Goal: Transaction & Acquisition: Purchase product/service

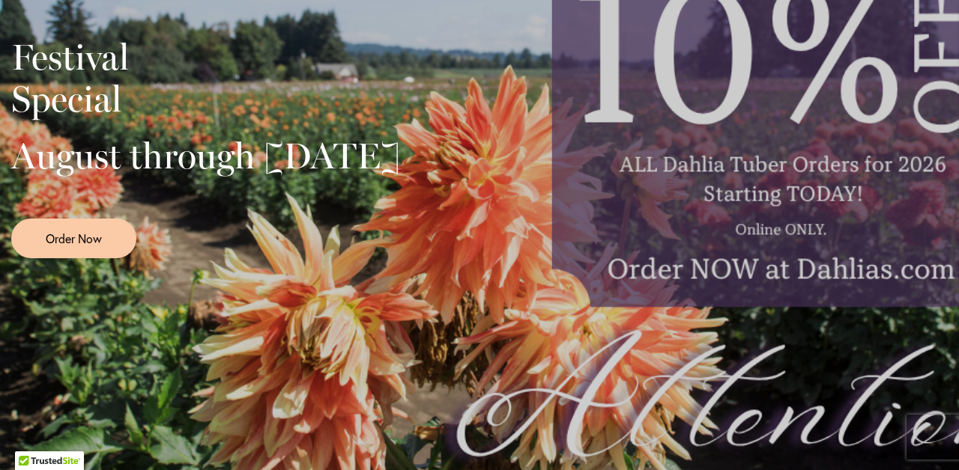
scroll to position [440, 0]
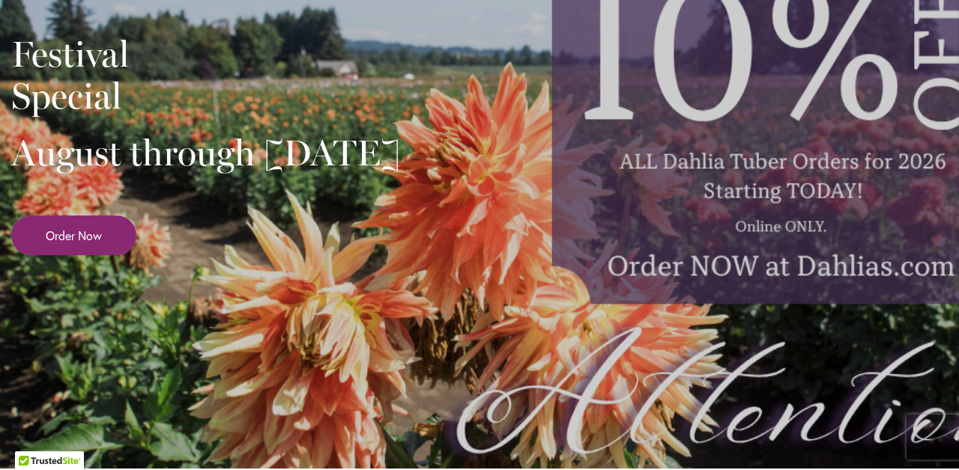
click at [95, 244] on span "Order Now" at bounding box center [74, 235] width 56 height 17
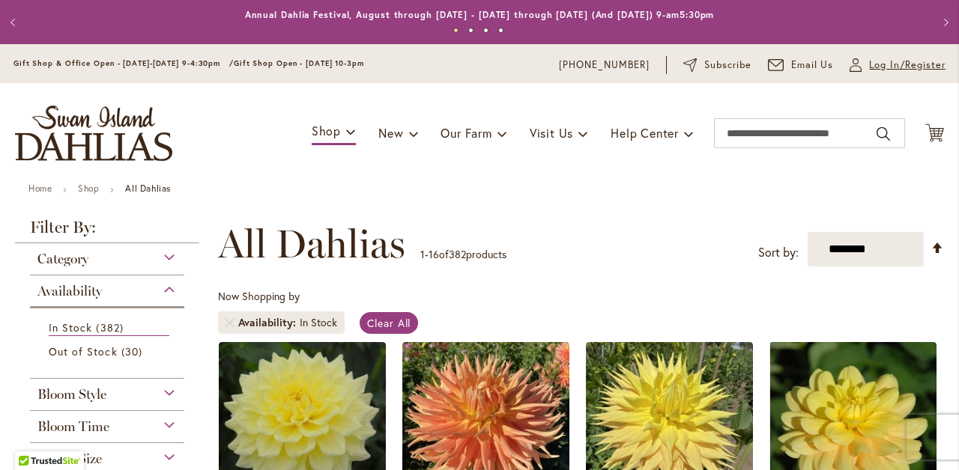
click at [884, 62] on span "Log In/Register" at bounding box center [907, 65] width 76 height 15
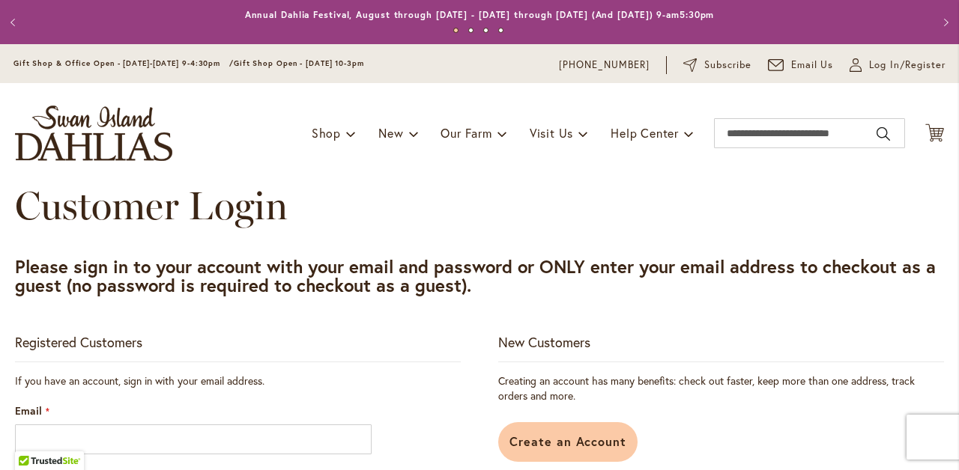
click at [542, 442] on span "Create an Account" at bounding box center [568, 442] width 118 height 16
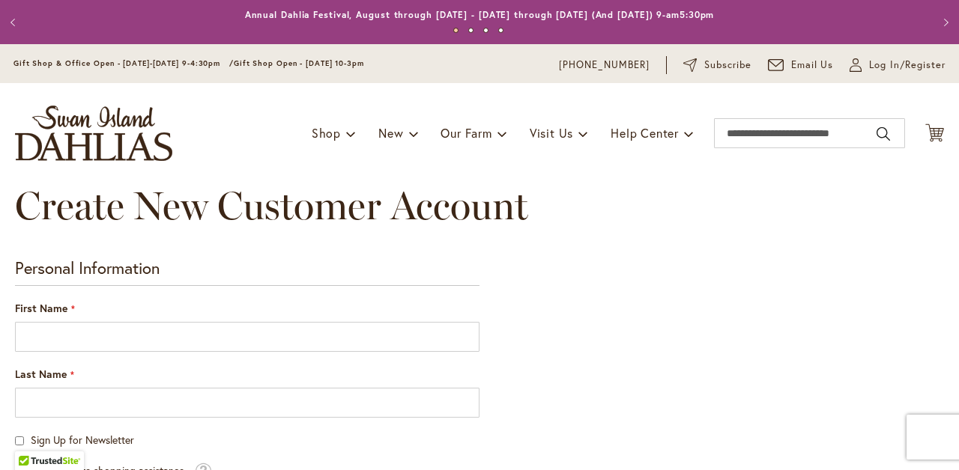
click at [106, 306] on div "First Name" at bounding box center [247, 326] width 464 height 51
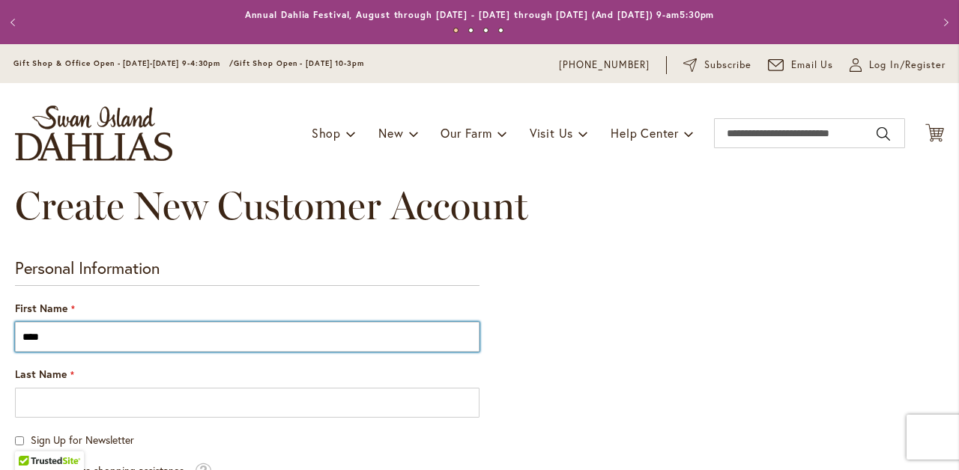
type input "****"
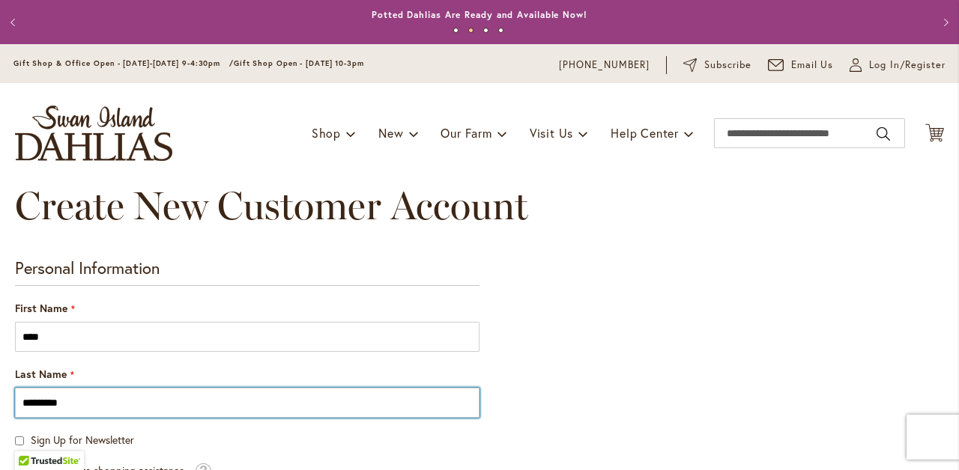
type input "*********"
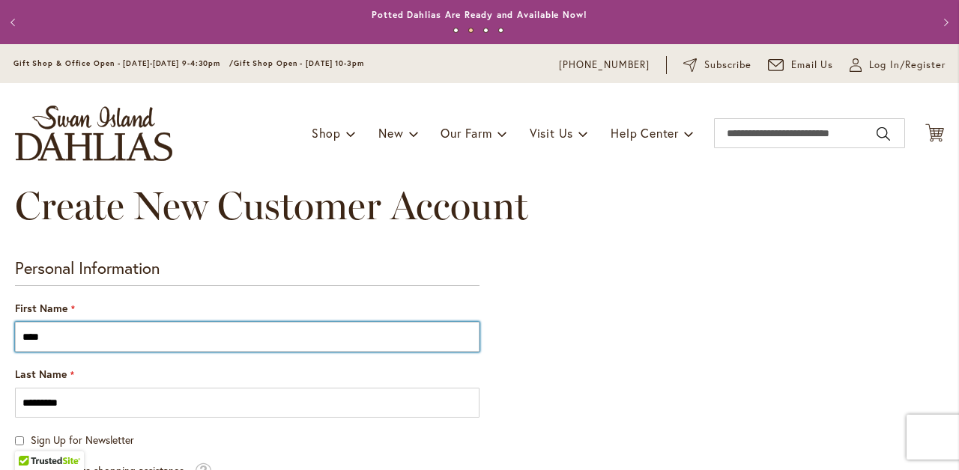
click at [50, 338] on input "****" at bounding box center [247, 337] width 464 height 30
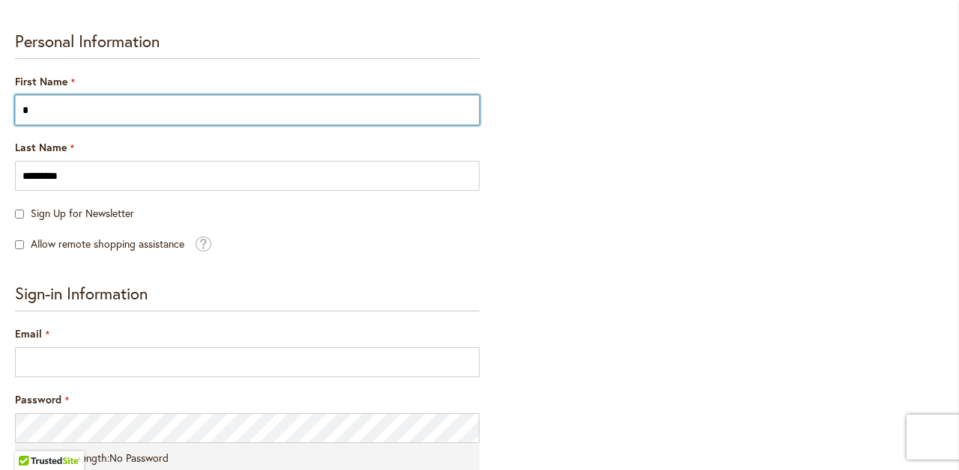
scroll to position [228, 0]
type input "*"
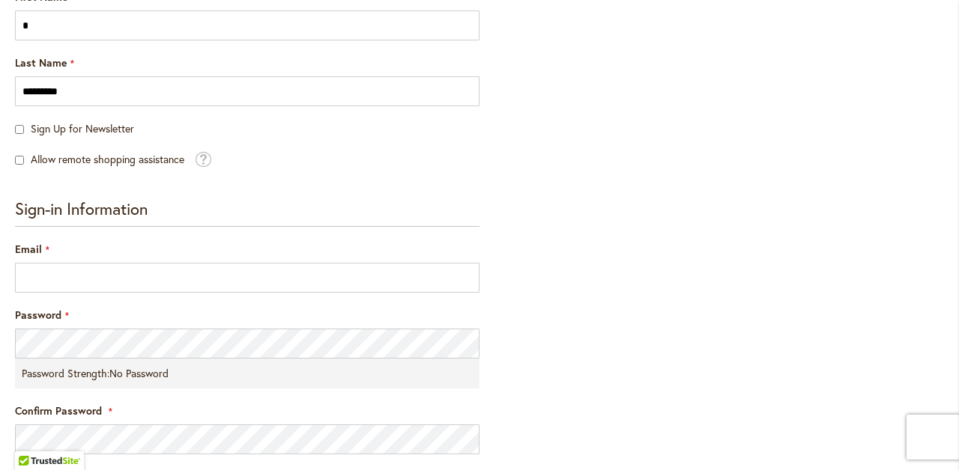
scroll to position [324, 0]
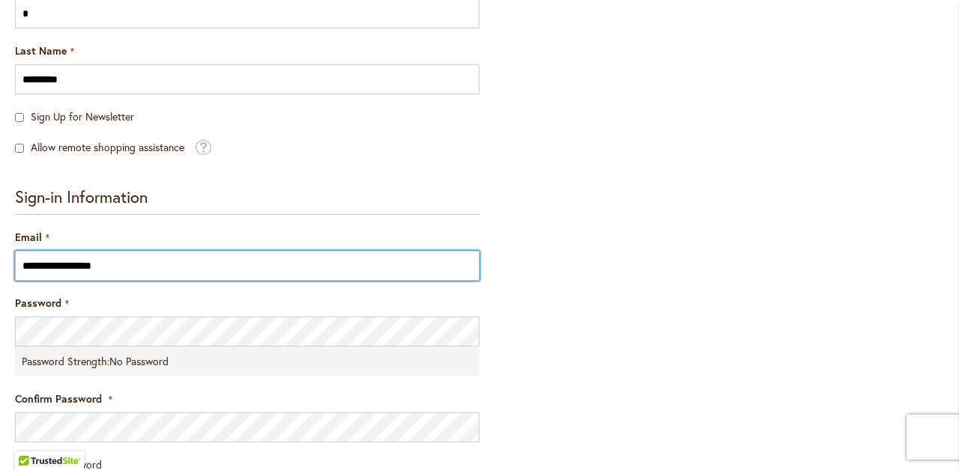
type input "**********"
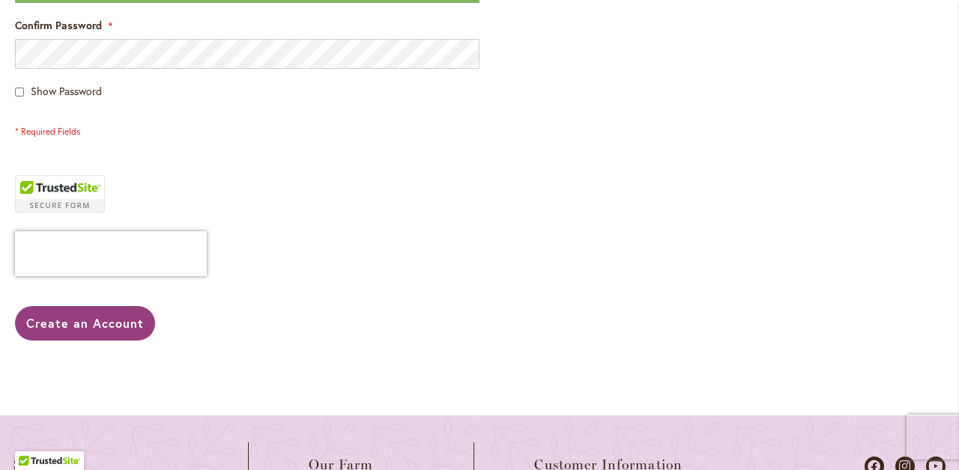
scroll to position [699, 0]
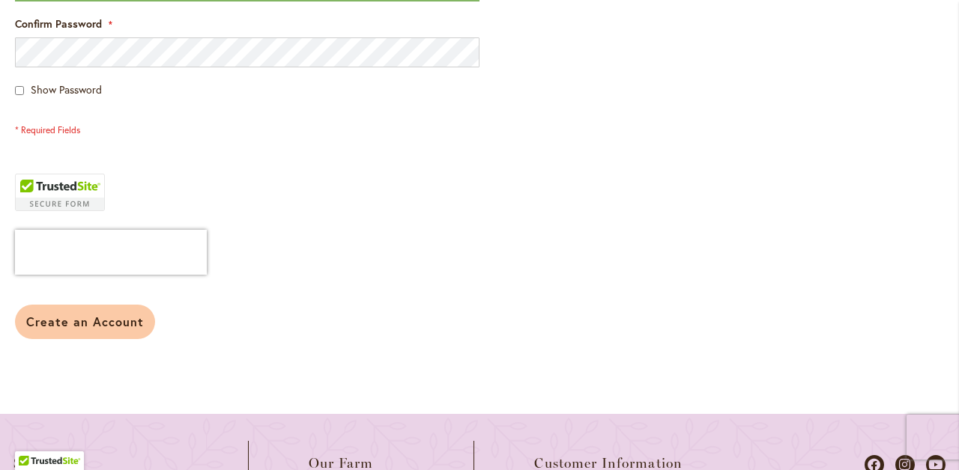
click at [70, 323] on span "Create an Account" at bounding box center [85, 322] width 118 height 16
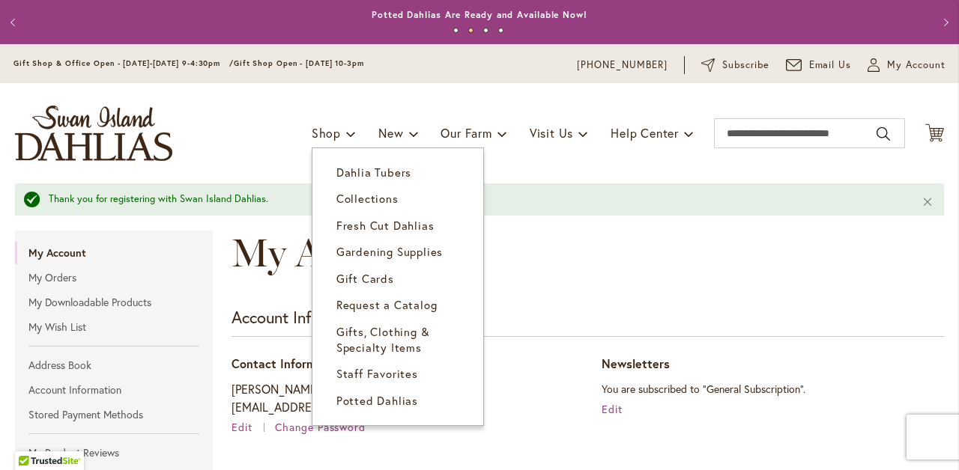
click at [336, 170] on span "Dahlia Tubers" at bounding box center [373, 172] width 75 height 15
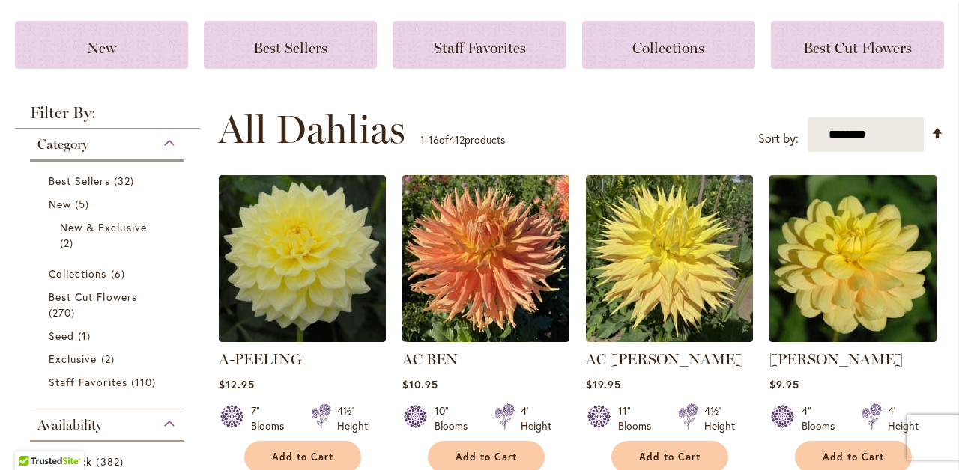
scroll to position [333, 0]
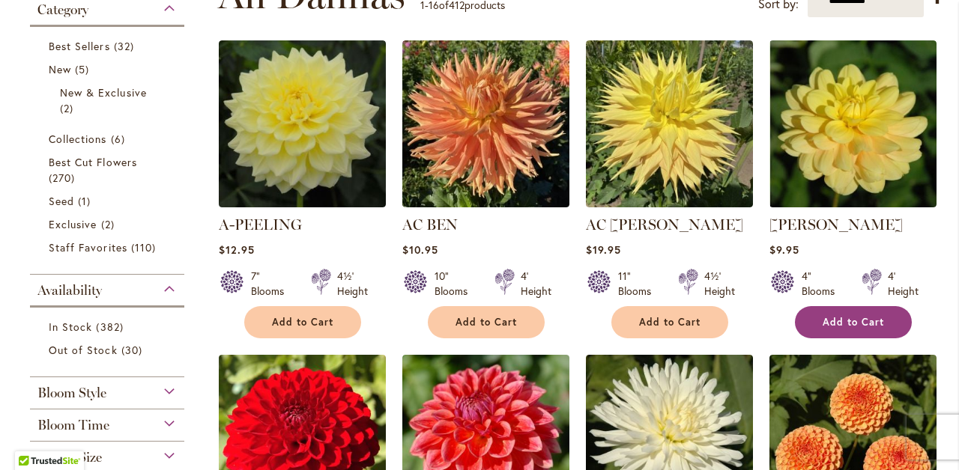
click at [861, 324] on span "Add to Cart" at bounding box center [852, 322] width 61 height 13
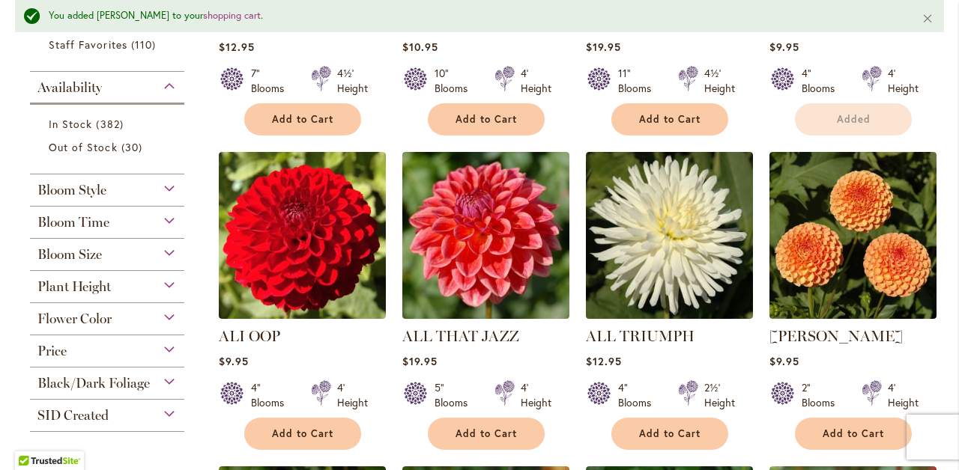
scroll to position [586, 0]
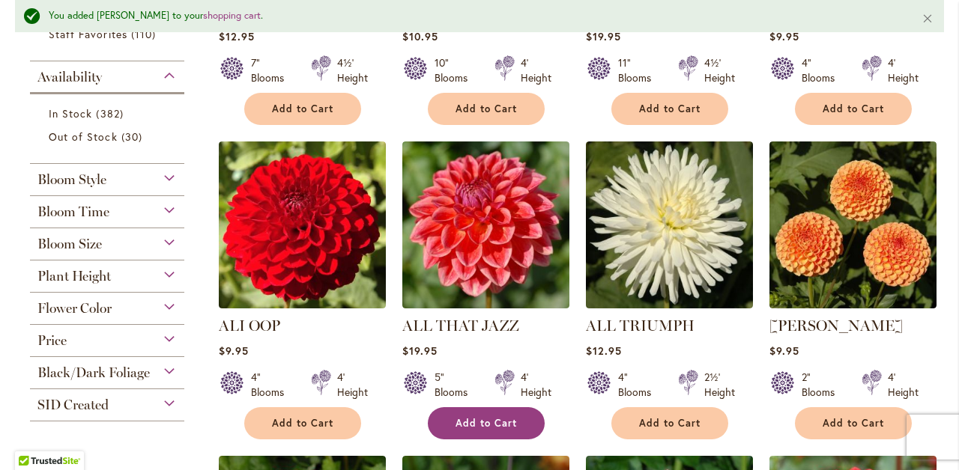
click at [501, 423] on span "Add to Cart" at bounding box center [485, 423] width 61 height 13
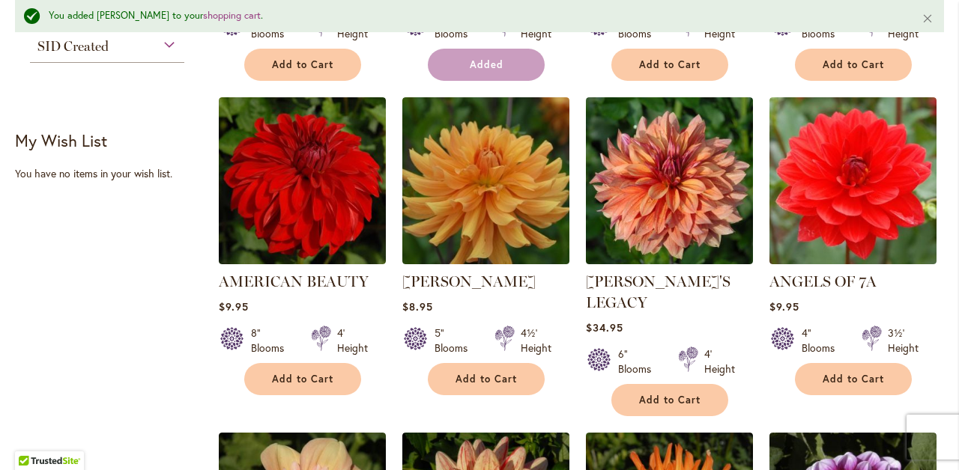
scroll to position [947, 0]
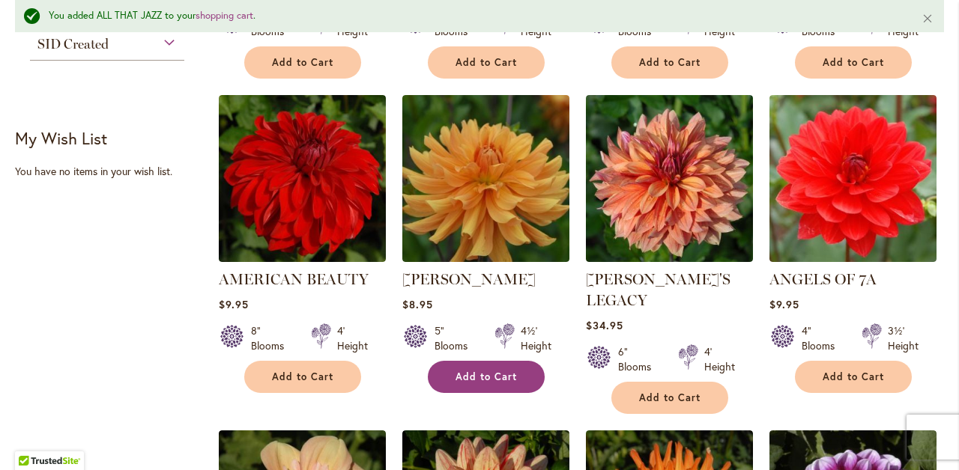
click at [504, 381] on span "Add to Cart" at bounding box center [485, 377] width 61 height 13
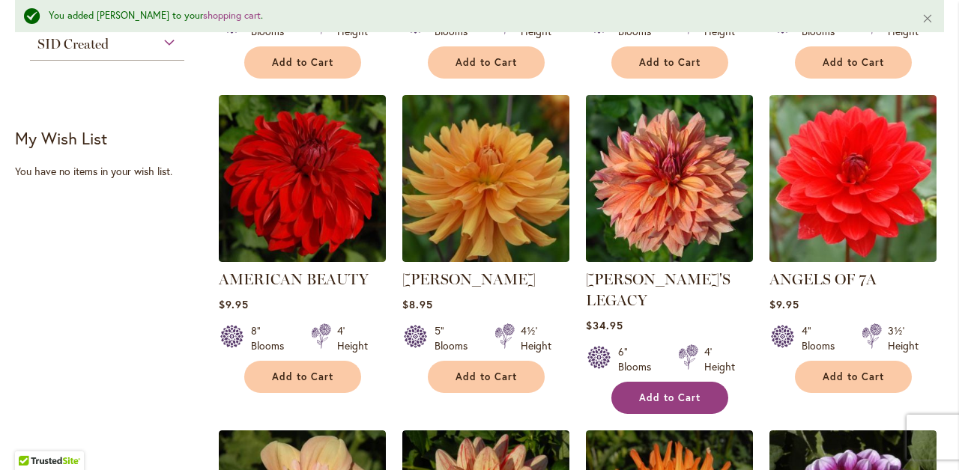
click at [684, 392] on span "Add to Cart" at bounding box center [669, 398] width 61 height 13
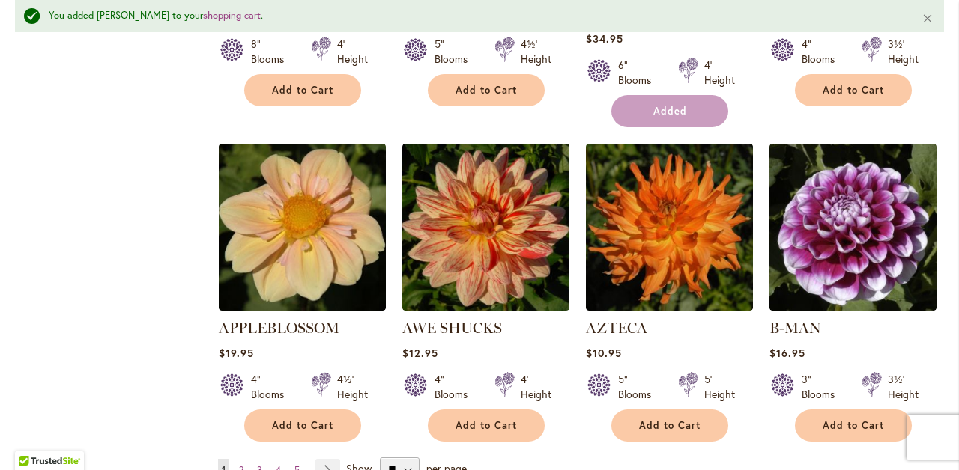
scroll to position [1235, 0]
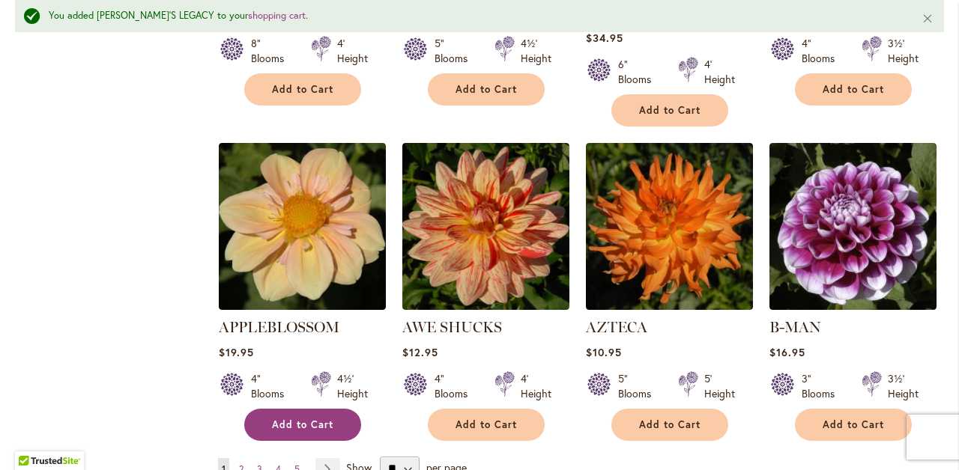
click at [325, 419] on span "Add to Cart" at bounding box center [302, 425] width 61 height 13
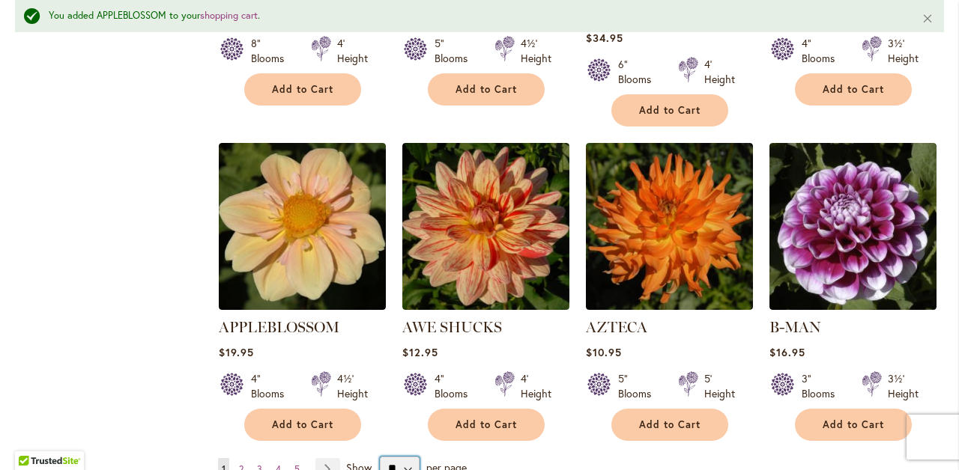
select select "**"
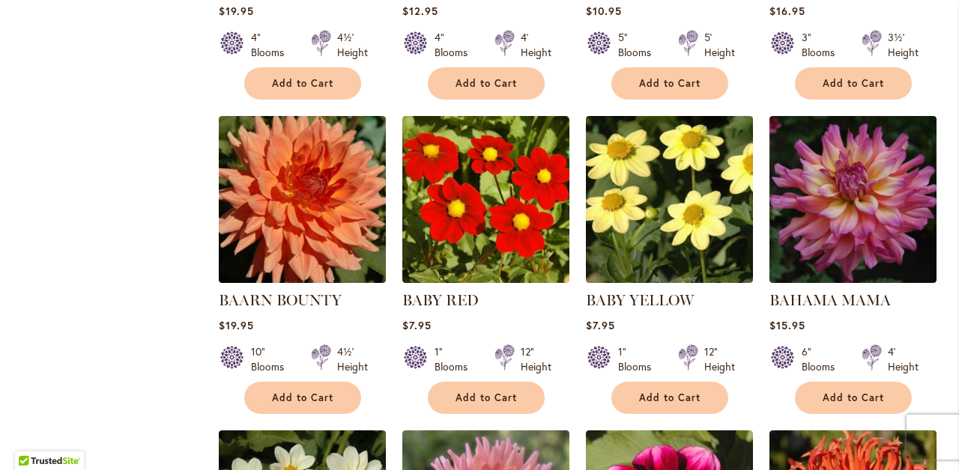
scroll to position [1539, 0]
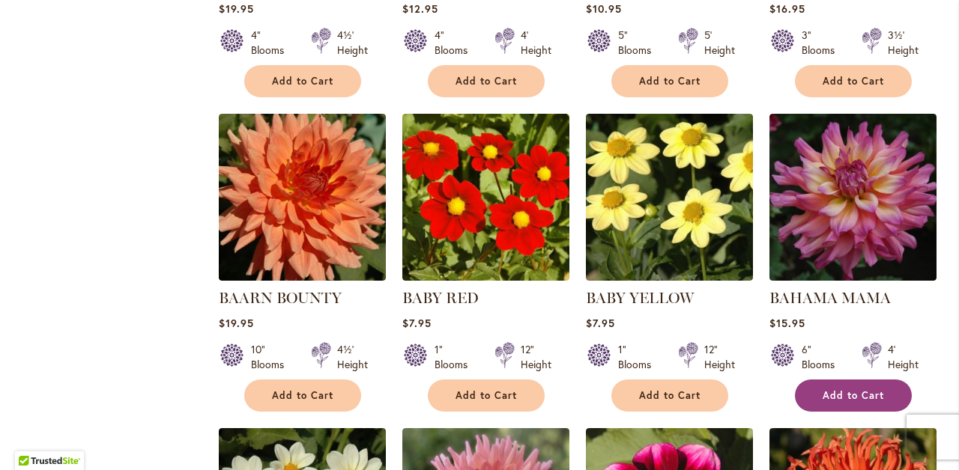
click at [849, 389] on span "Add to Cart" at bounding box center [852, 395] width 61 height 13
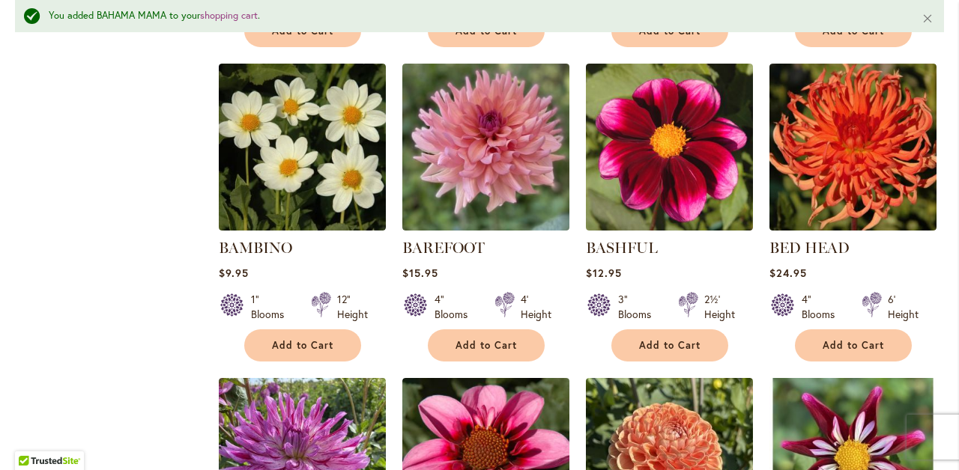
scroll to position [1945, 0]
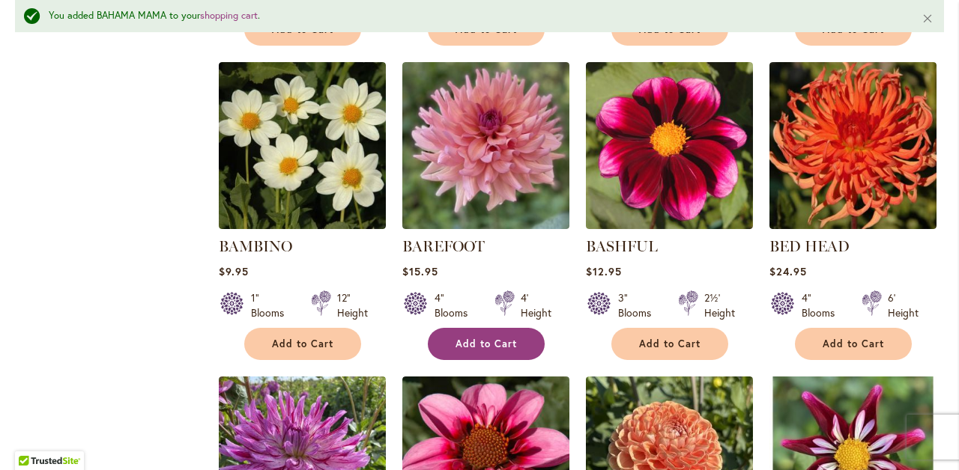
click at [472, 328] on button "Add to Cart" at bounding box center [486, 344] width 117 height 32
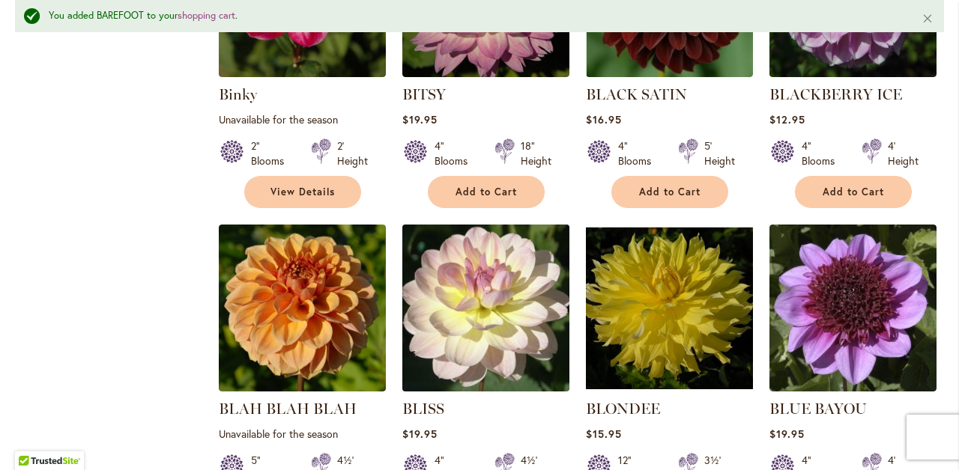
scroll to position [3080, 0]
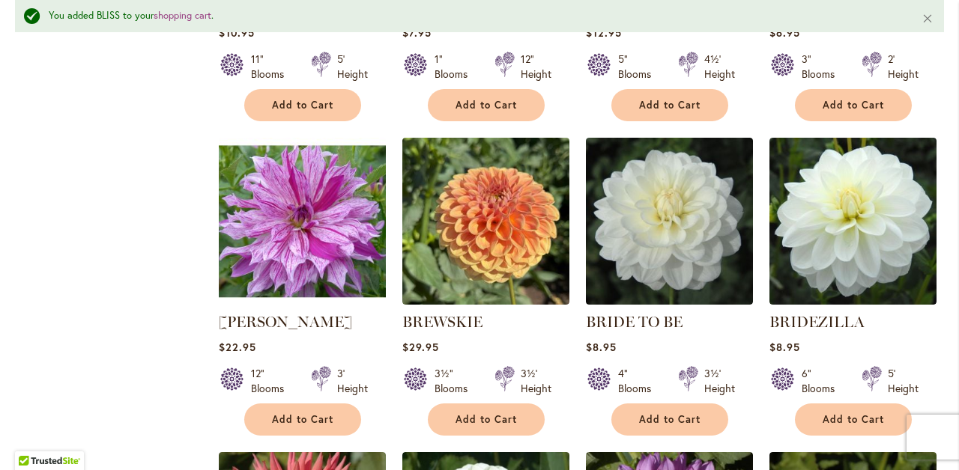
scroll to position [4086, 0]
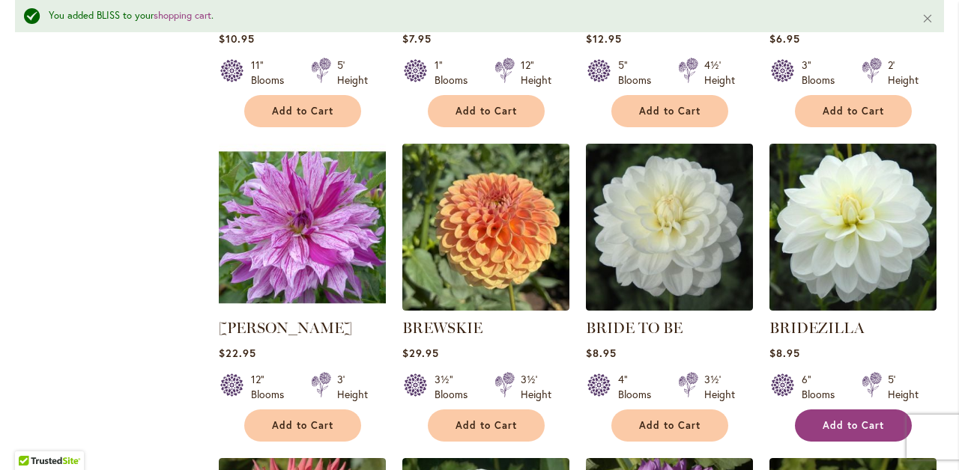
click at [879, 419] on span "Add to Cart" at bounding box center [852, 425] width 61 height 13
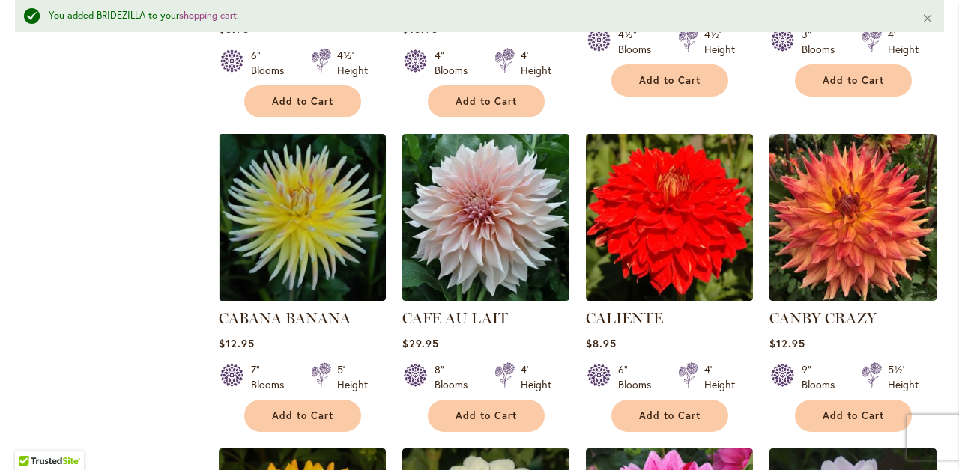
scroll to position [4747, 0]
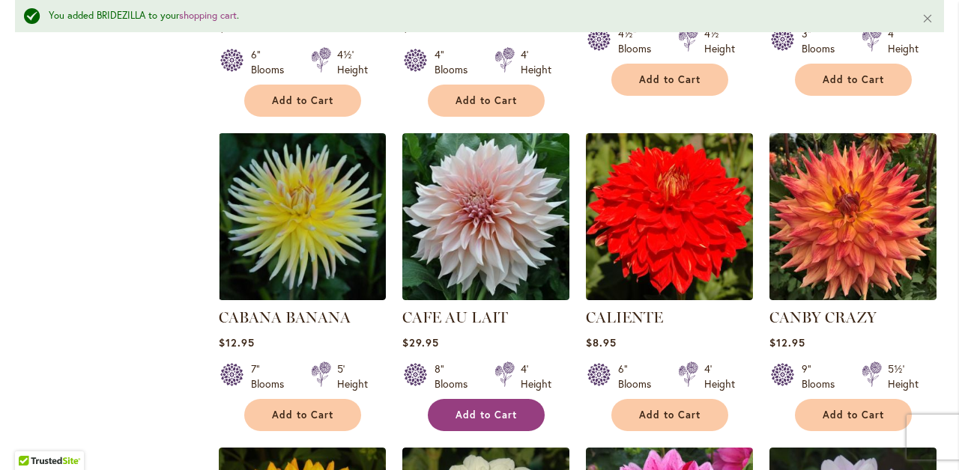
click at [509, 409] on span "Add to Cart" at bounding box center [485, 415] width 61 height 13
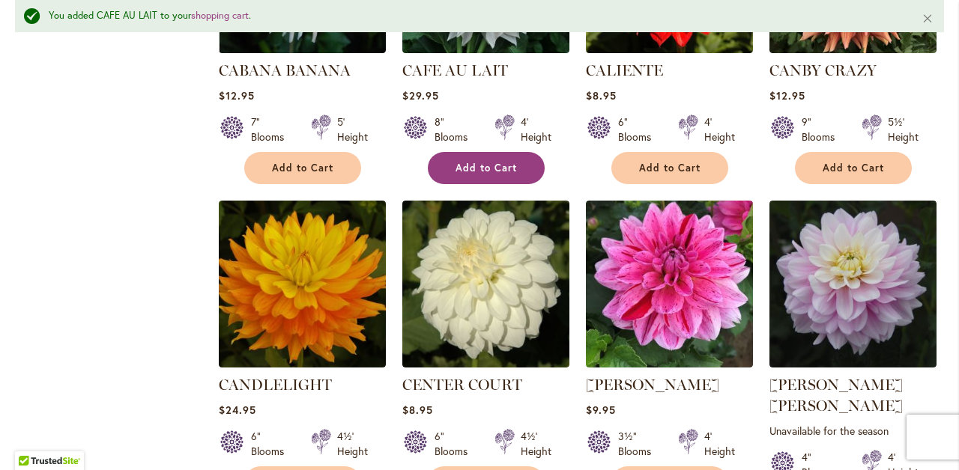
scroll to position [4998, 0]
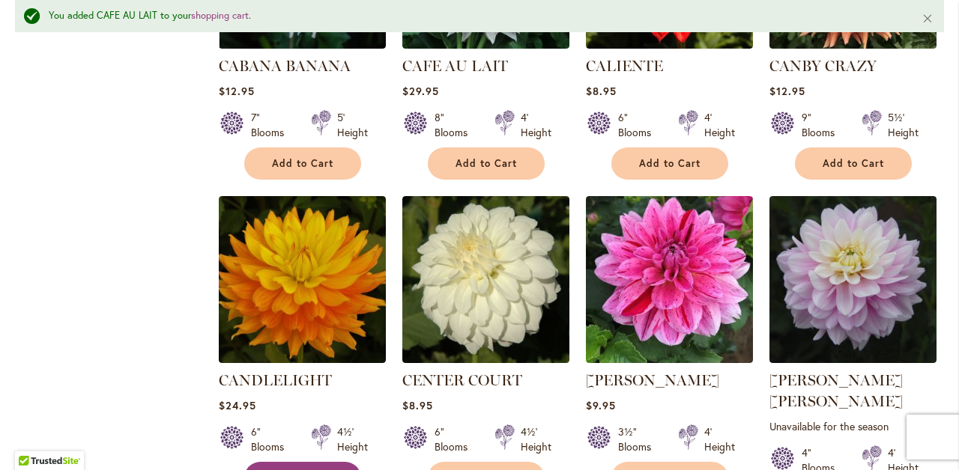
click at [303, 470] on span "Add to Cart" at bounding box center [302, 478] width 61 height 13
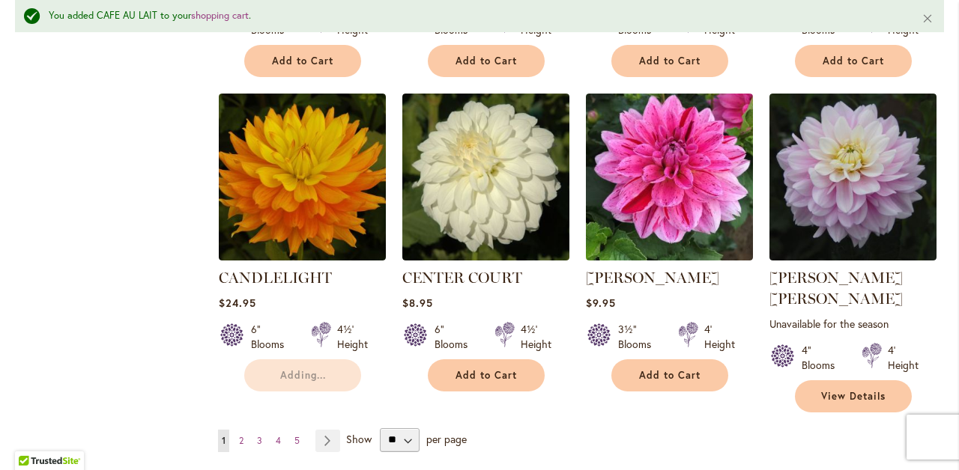
scroll to position [5111, 0]
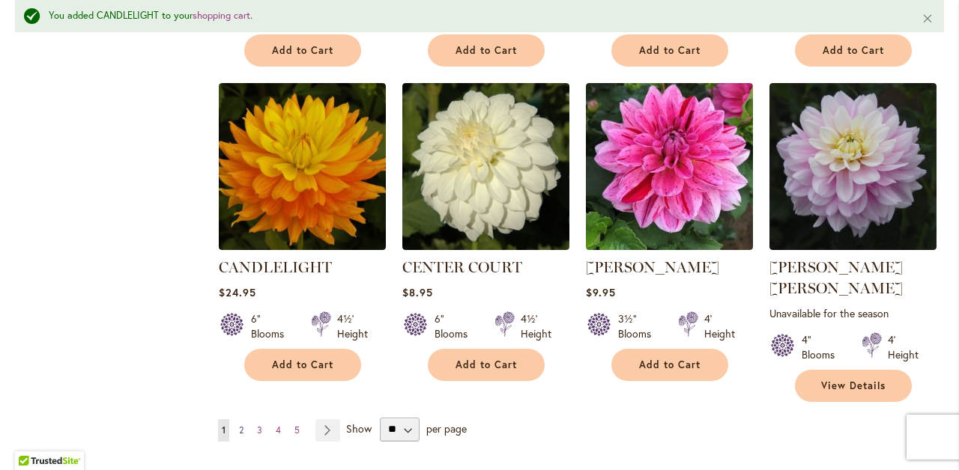
click at [242, 425] on span "2" at bounding box center [241, 430] width 4 height 11
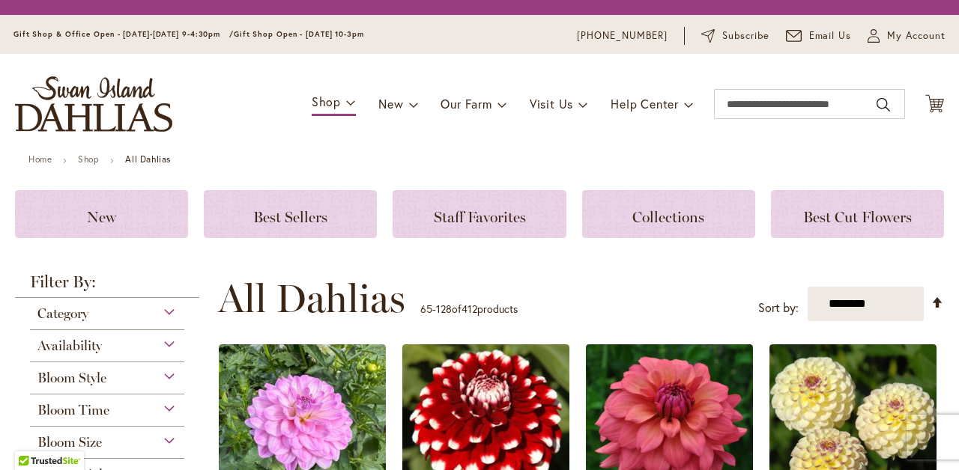
scroll to position [362, 0]
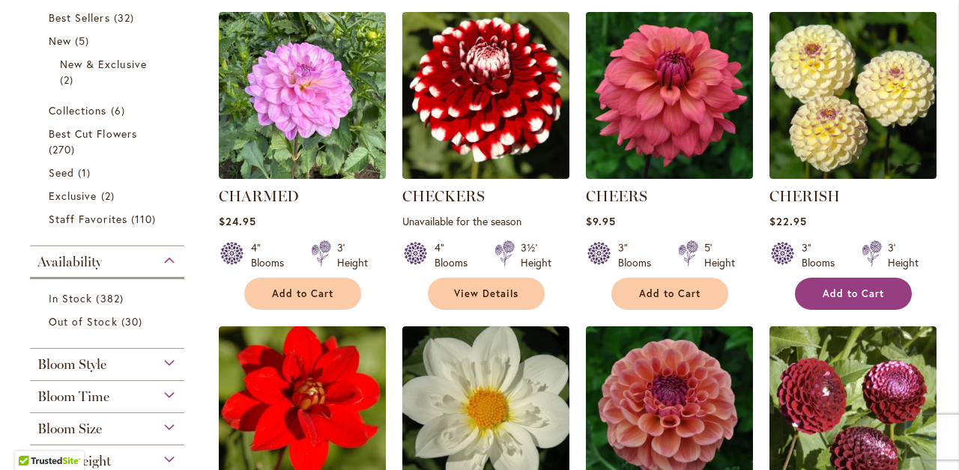
click at [853, 299] on span "Add to Cart" at bounding box center [852, 294] width 61 height 13
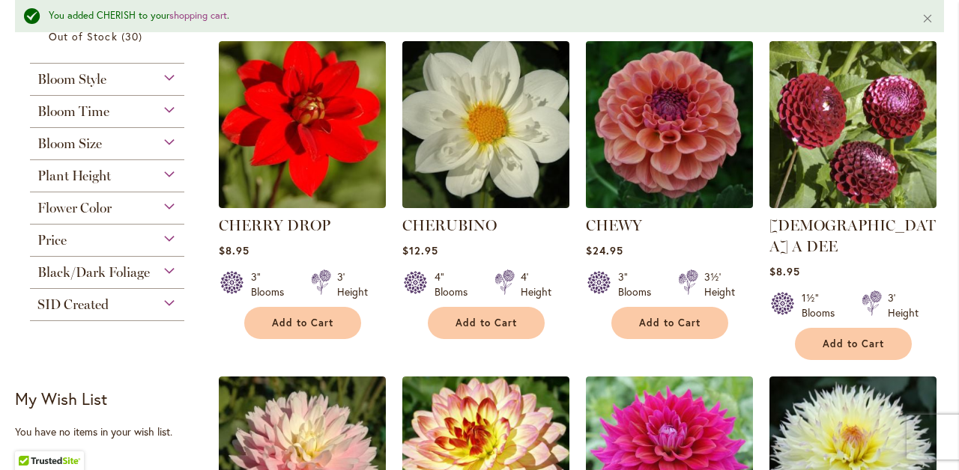
scroll to position [688, 0]
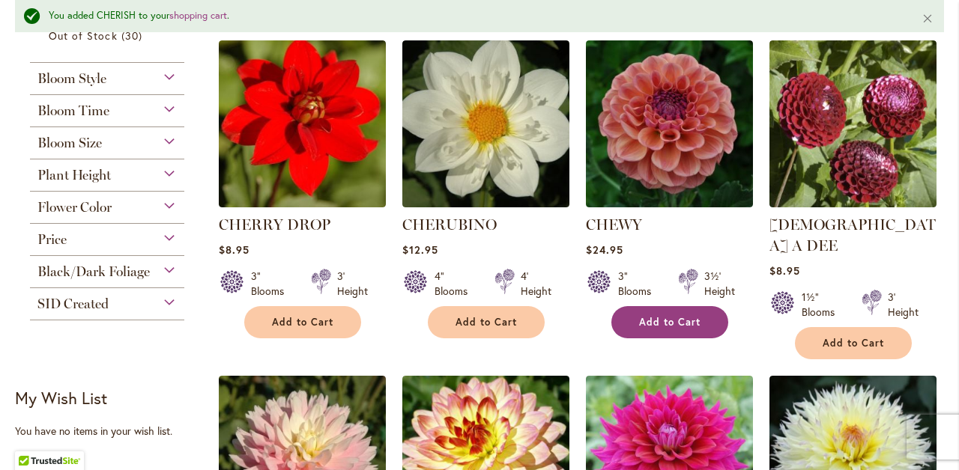
click at [681, 323] on span "Add to Cart" at bounding box center [669, 322] width 61 height 13
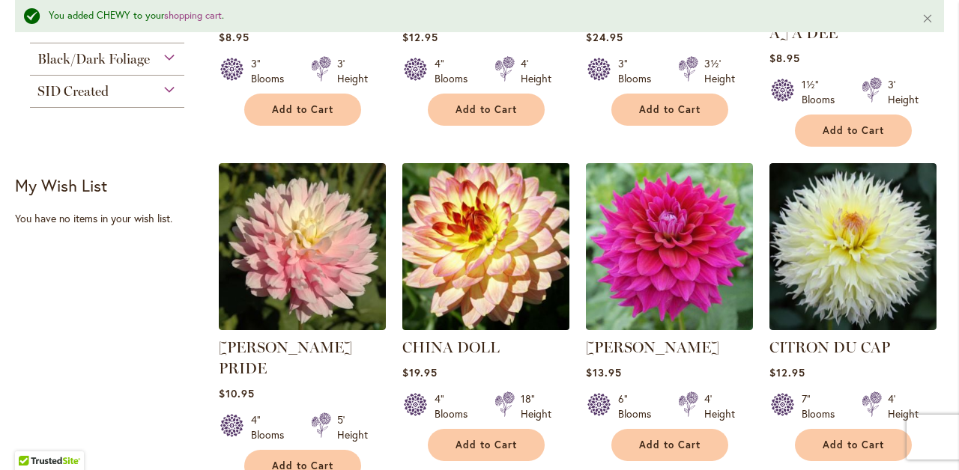
scroll to position [960, 0]
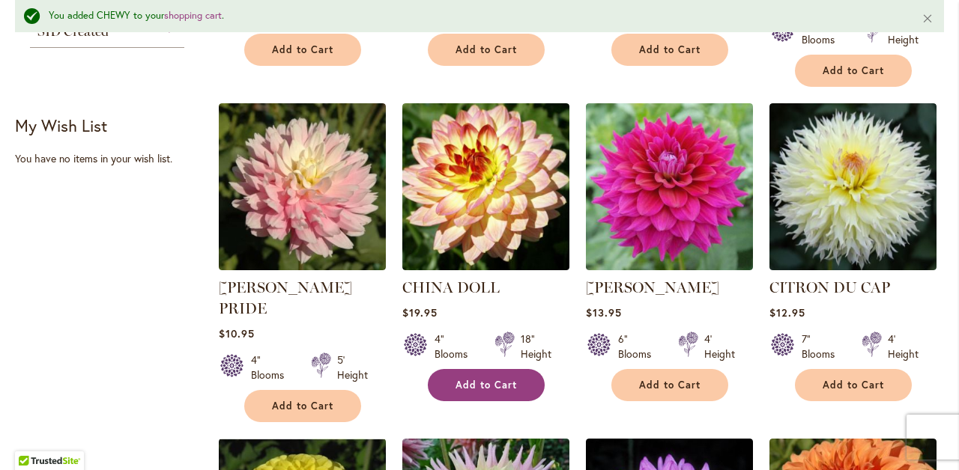
click at [515, 379] on span "Add to Cart" at bounding box center [485, 385] width 61 height 13
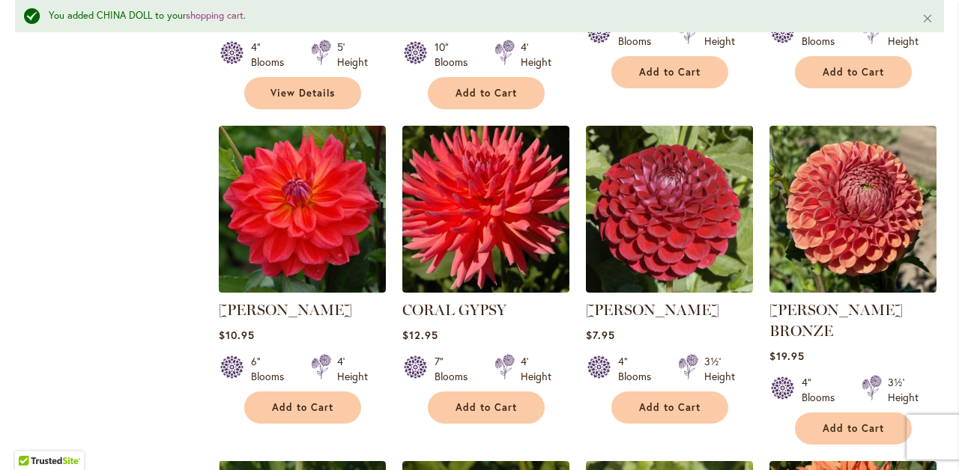
scroll to position [1625, 0]
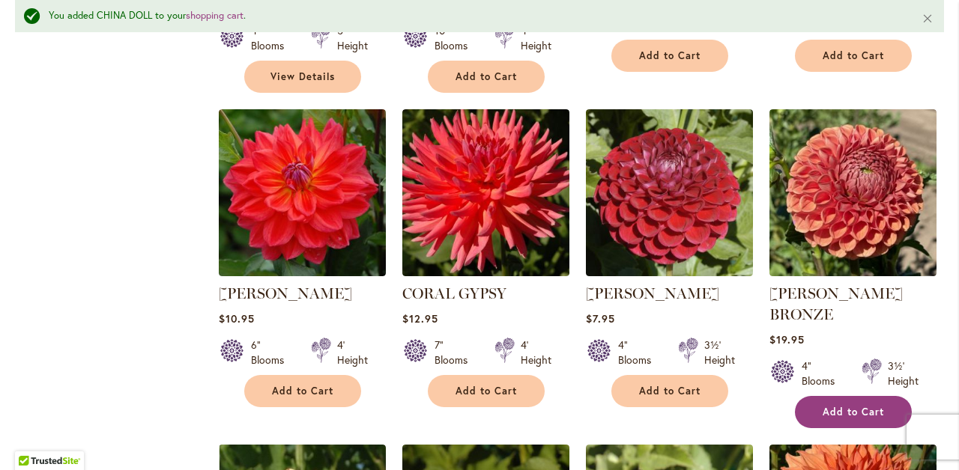
click at [860, 406] on span "Add to Cart" at bounding box center [852, 412] width 61 height 13
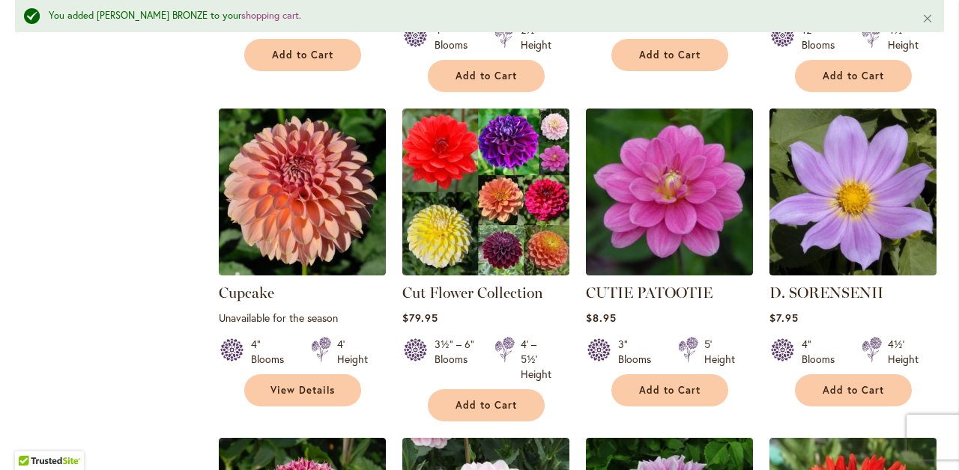
scroll to position [2299, 0]
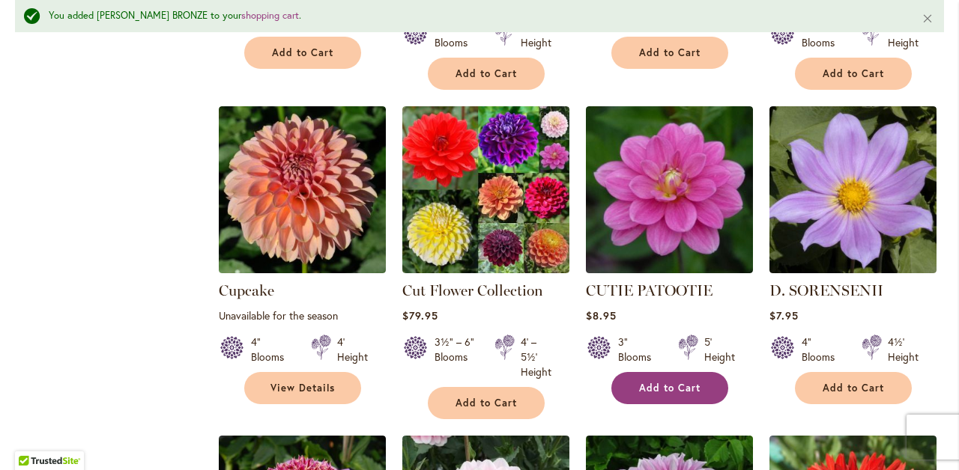
click at [687, 372] on button "Add to Cart" at bounding box center [669, 388] width 117 height 32
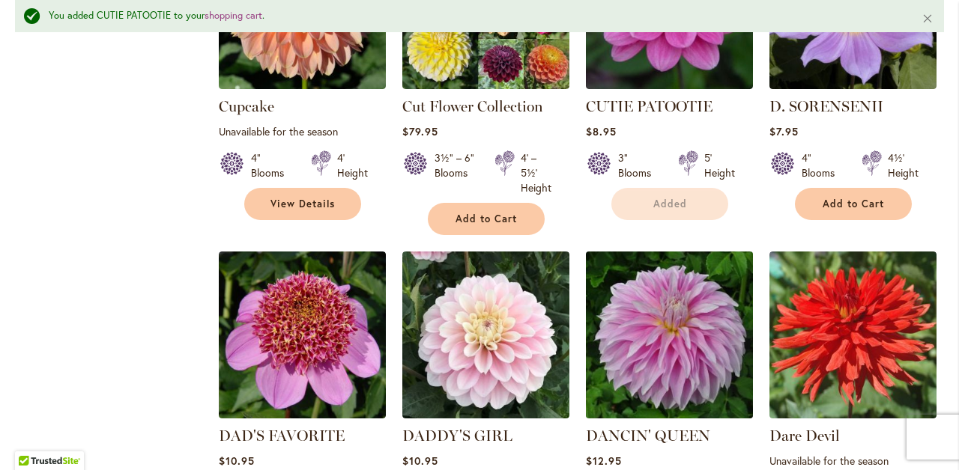
scroll to position [2585, 0]
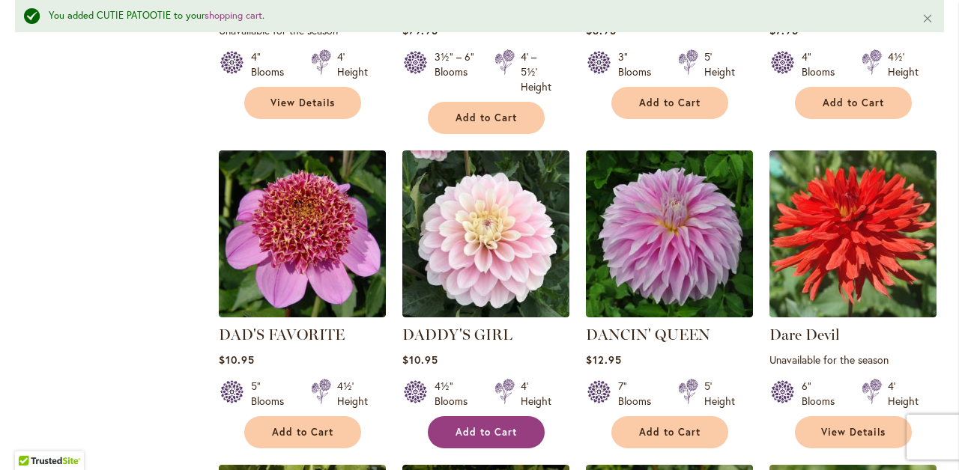
click at [506, 426] on span "Add to Cart" at bounding box center [485, 432] width 61 height 13
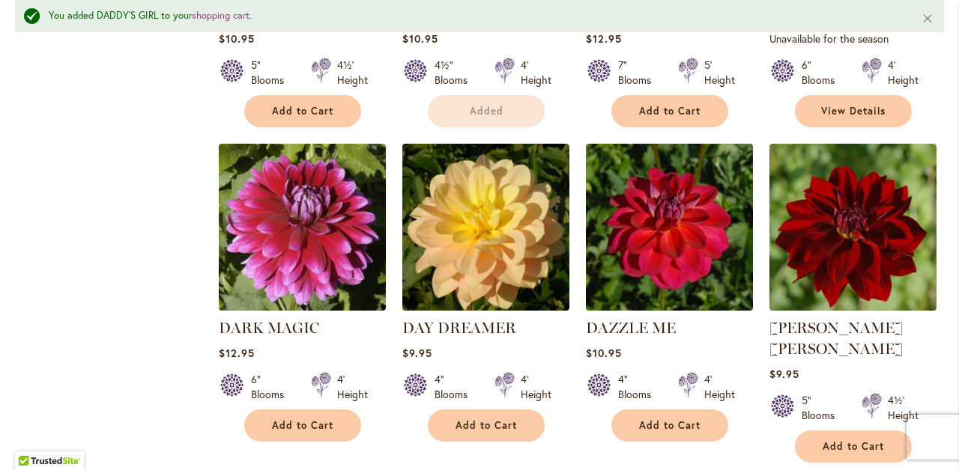
scroll to position [2909, 0]
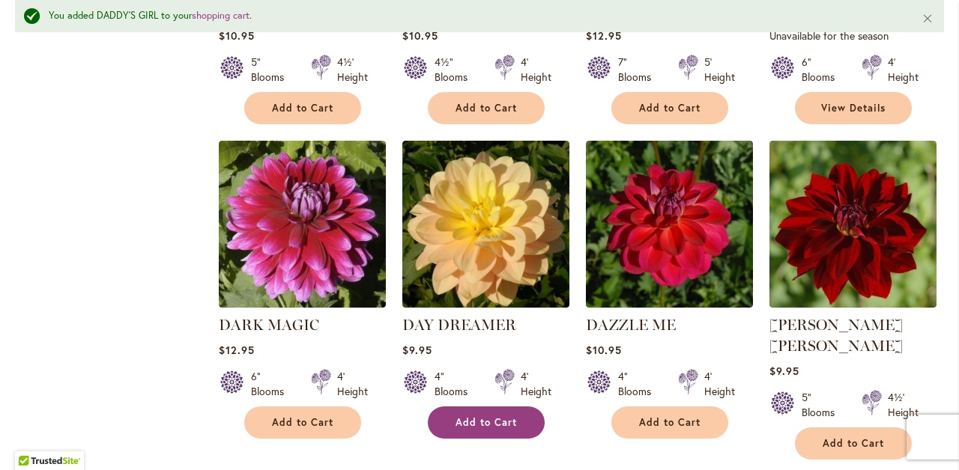
click at [480, 407] on button "Add to Cart" at bounding box center [486, 423] width 117 height 32
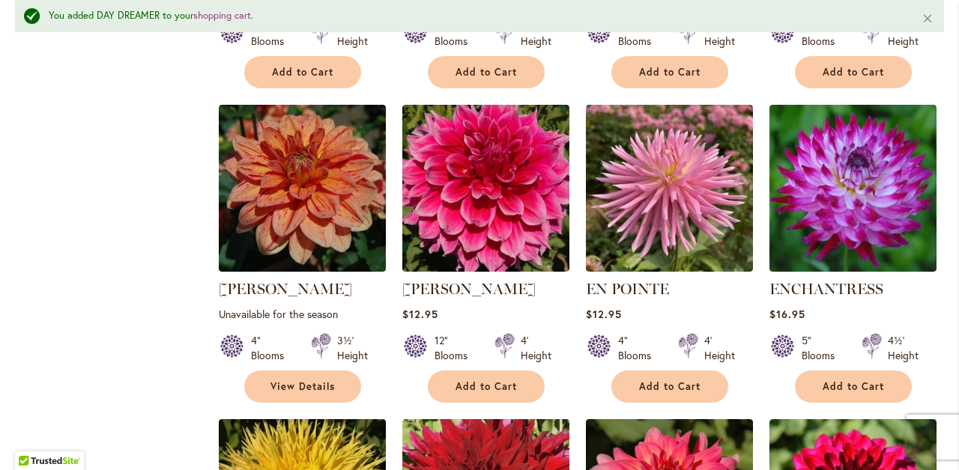
scroll to position [4249, 0]
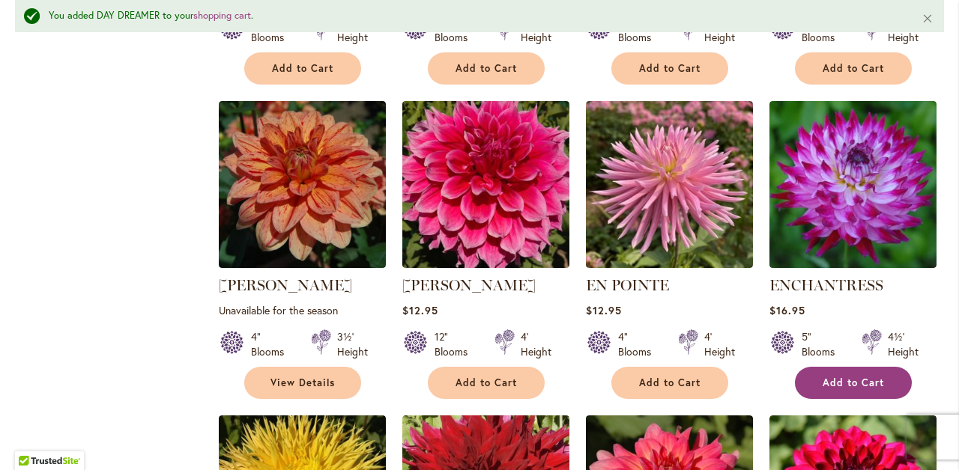
click at [835, 377] on span "Add to Cart" at bounding box center [852, 383] width 61 height 13
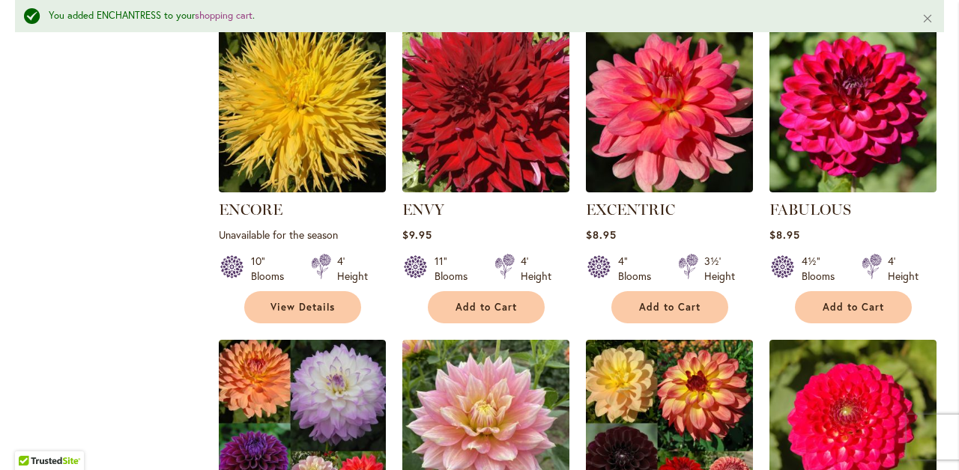
scroll to position [4765, 0]
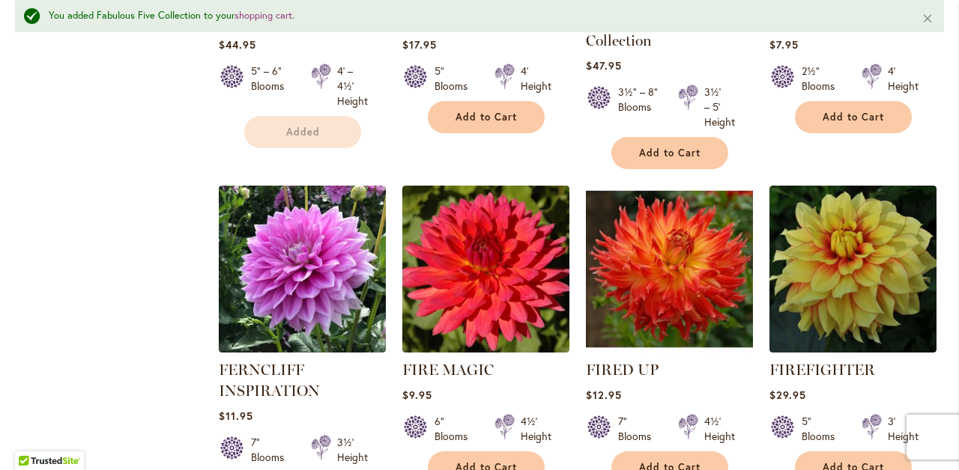
scroll to position [5146, 0]
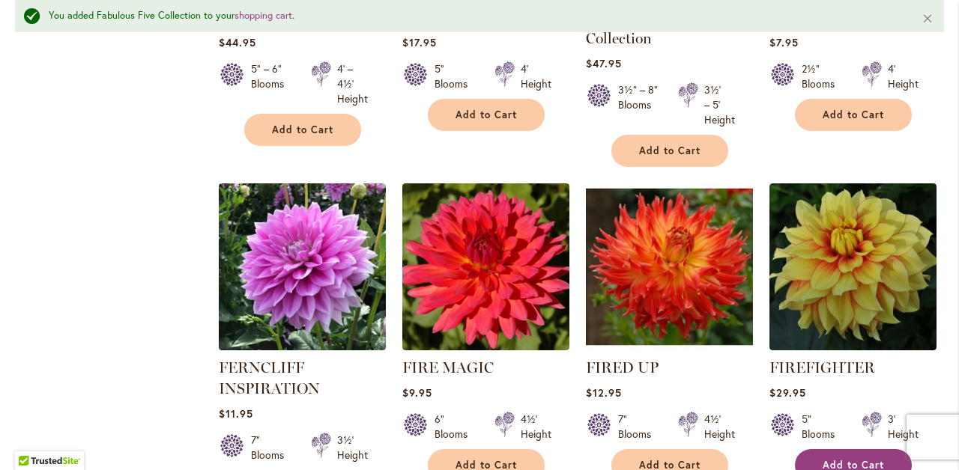
click at [854, 459] on span "Add to Cart" at bounding box center [852, 465] width 61 height 13
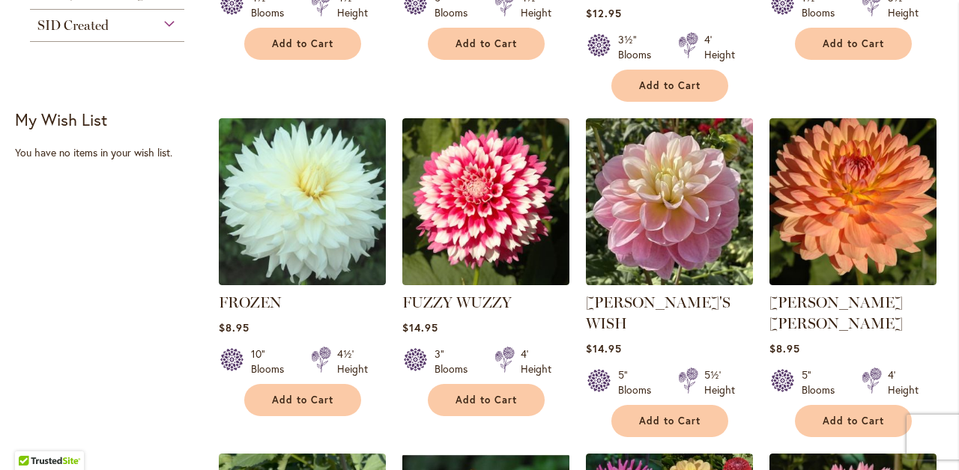
scroll to position [929, 0]
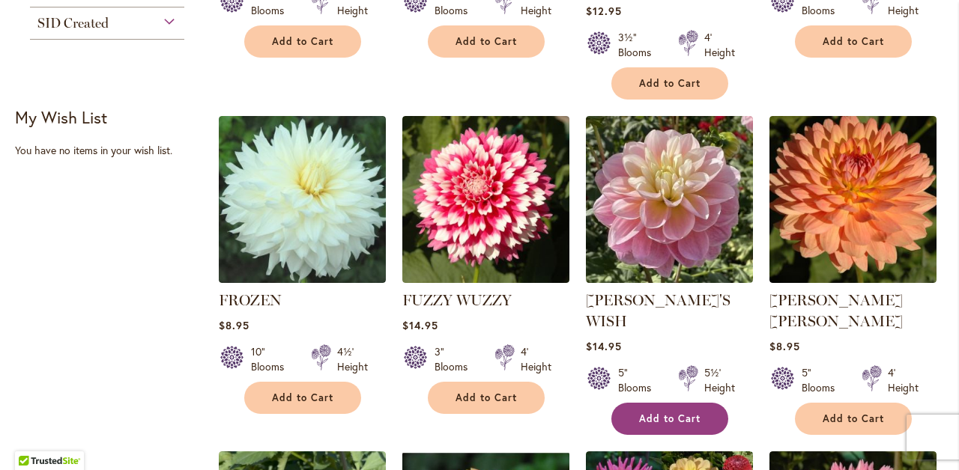
click at [697, 413] on span "Add to Cart" at bounding box center [669, 419] width 61 height 13
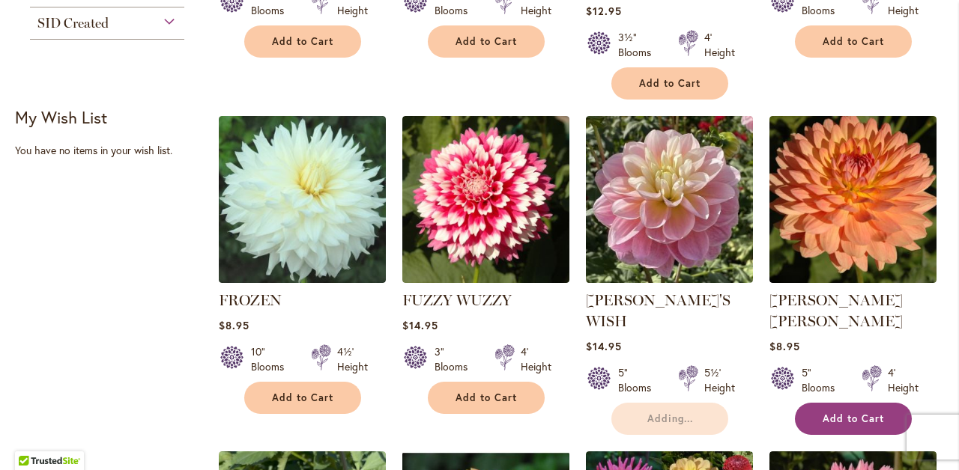
click at [846, 413] on span "Add to Cart" at bounding box center [852, 419] width 61 height 13
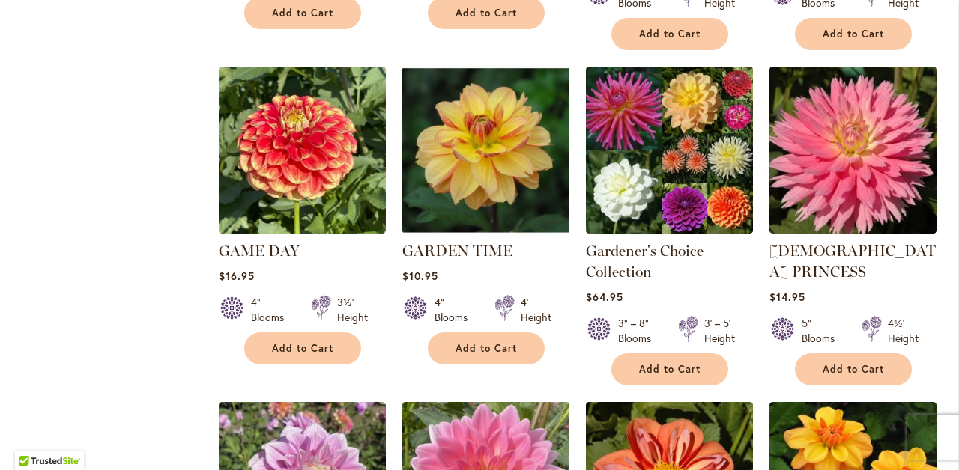
scroll to position [1426, 0]
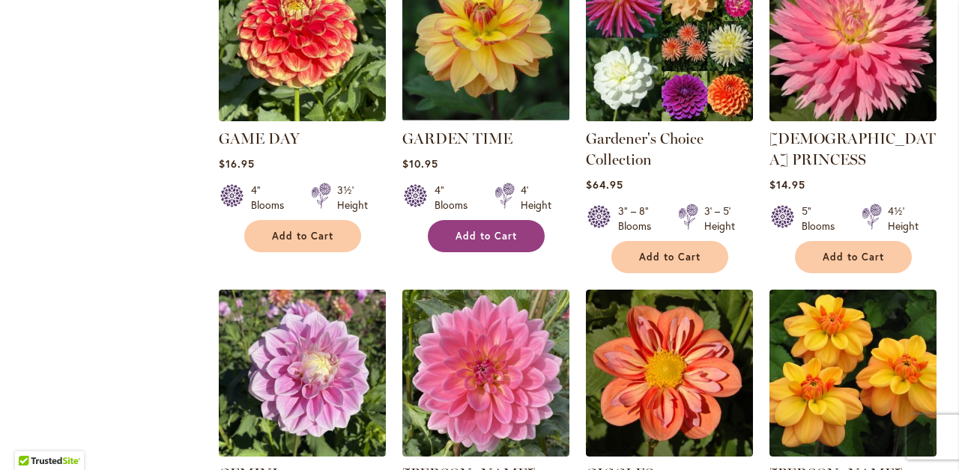
click at [485, 230] on span "Add to Cart" at bounding box center [485, 236] width 61 height 13
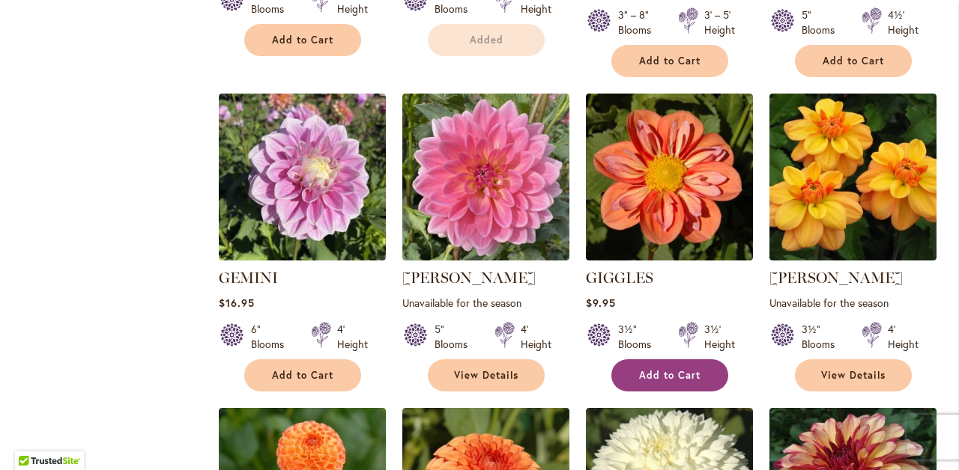
scroll to position [1623, 0]
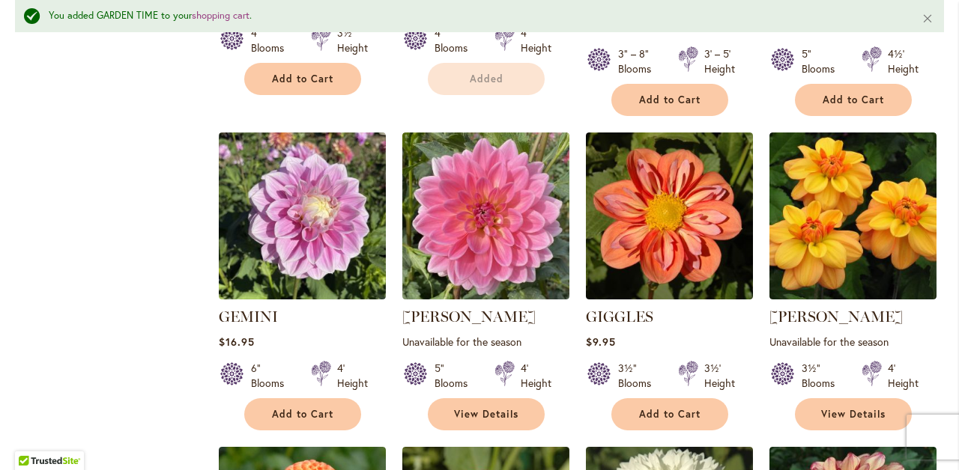
click at [668, 349] on div "3½" Blooms 3½' Height" at bounding box center [669, 370] width 167 height 42
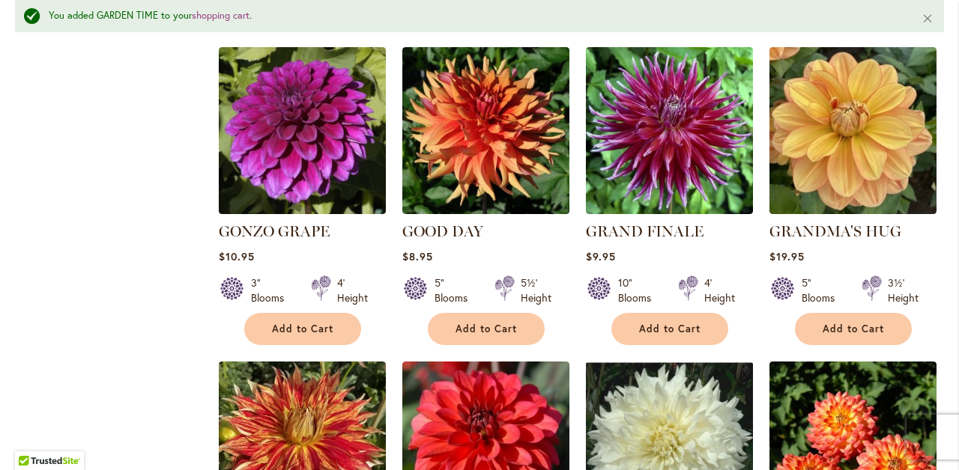
scroll to position [2675, 0]
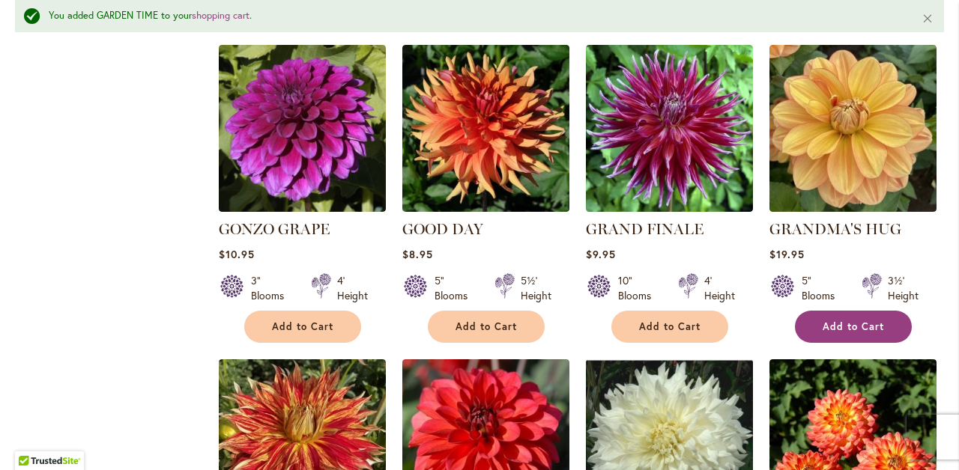
click at [870, 311] on button "Add to Cart" at bounding box center [853, 327] width 117 height 32
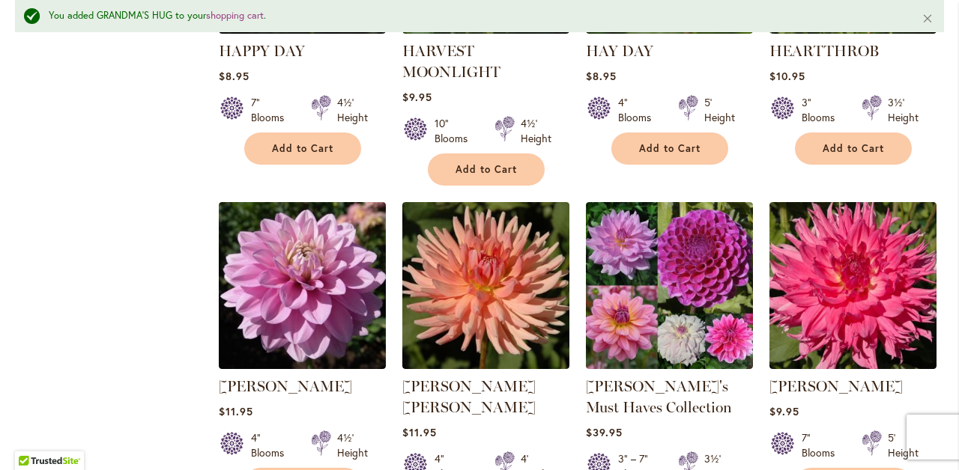
scroll to position [3483, 0]
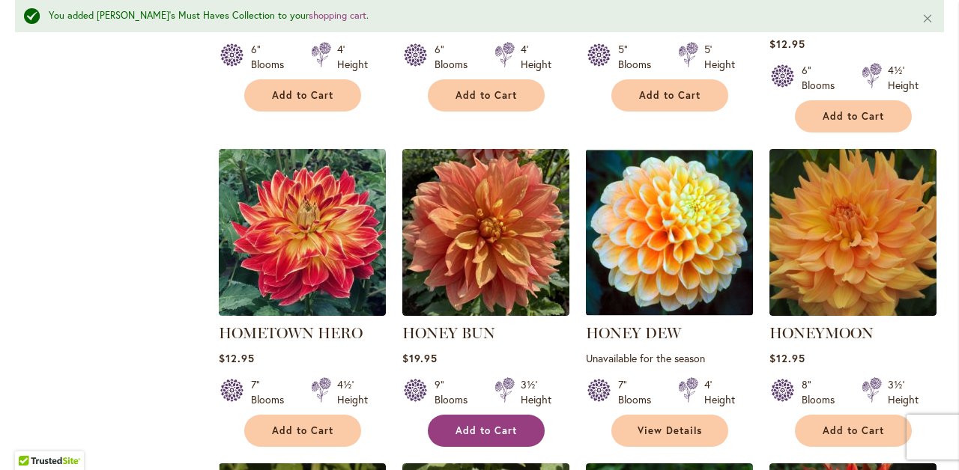
scroll to position [4210, 0]
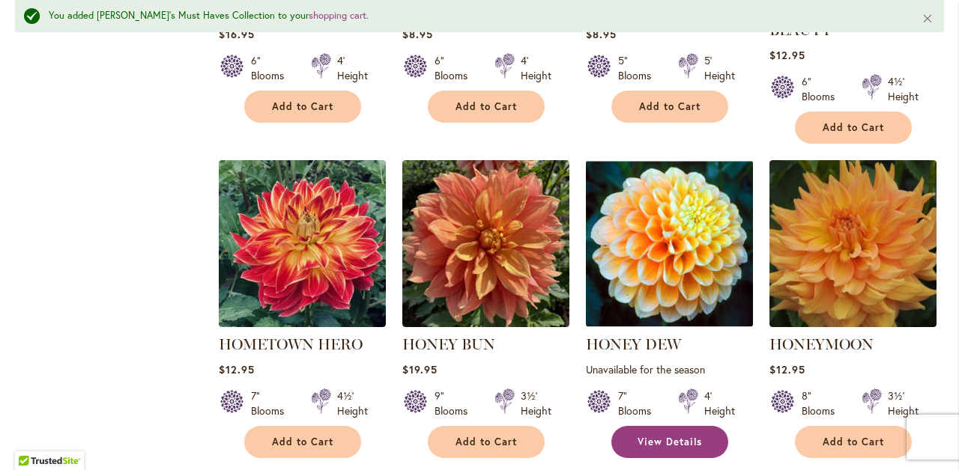
click at [695, 436] on span "View Details" at bounding box center [669, 442] width 64 height 13
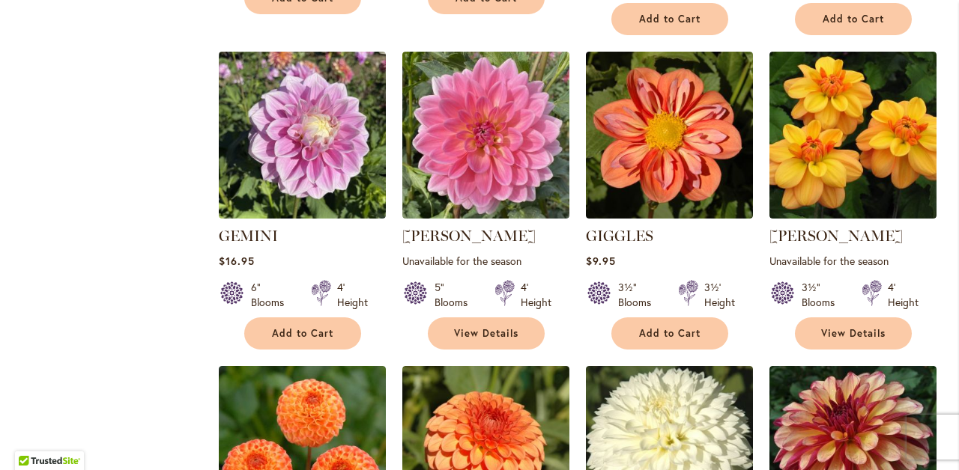
scroll to position [1657, 0]
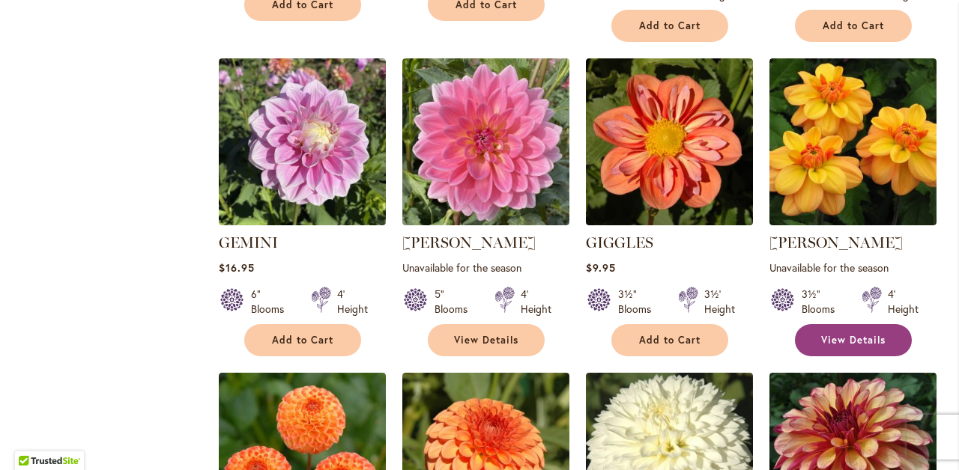
click at [849, 334] on span "View Details" at bounding box center [853, 340] width 64 height 13
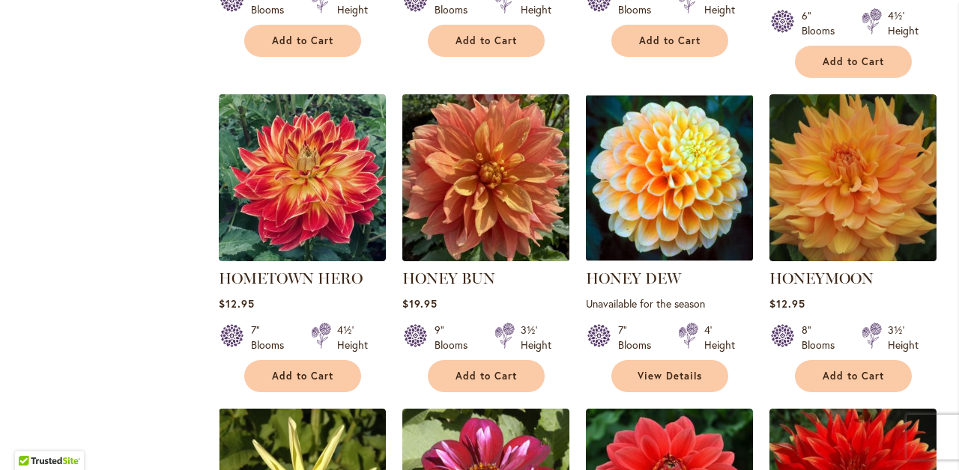
scroll to position [4240, 0]
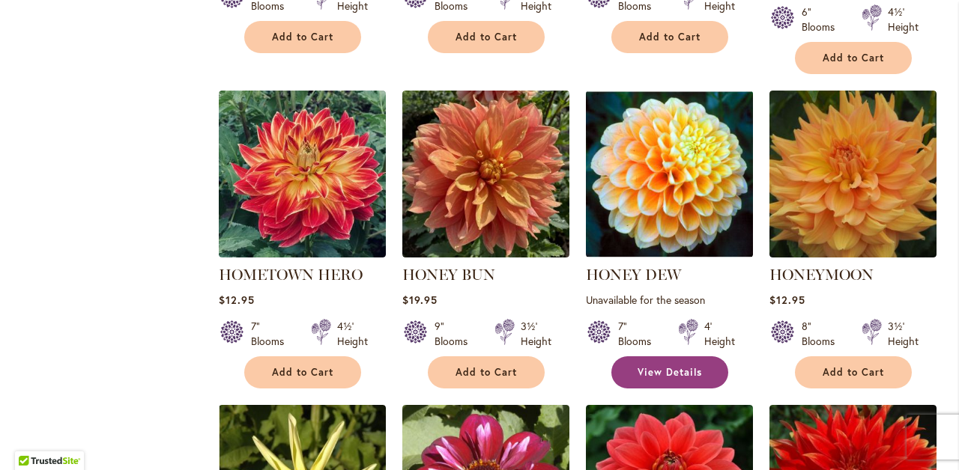
click at [661, 366] on span "View Details" at bounding box center [669, 372] width 64 height 13
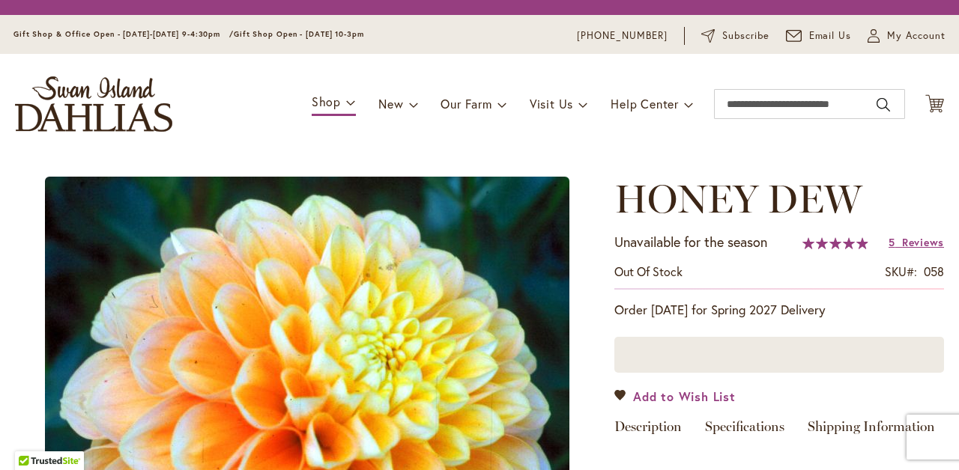
click at [672, 395] on span "Add to Wish List" at bounding box center [684, 396] width 103 height 17
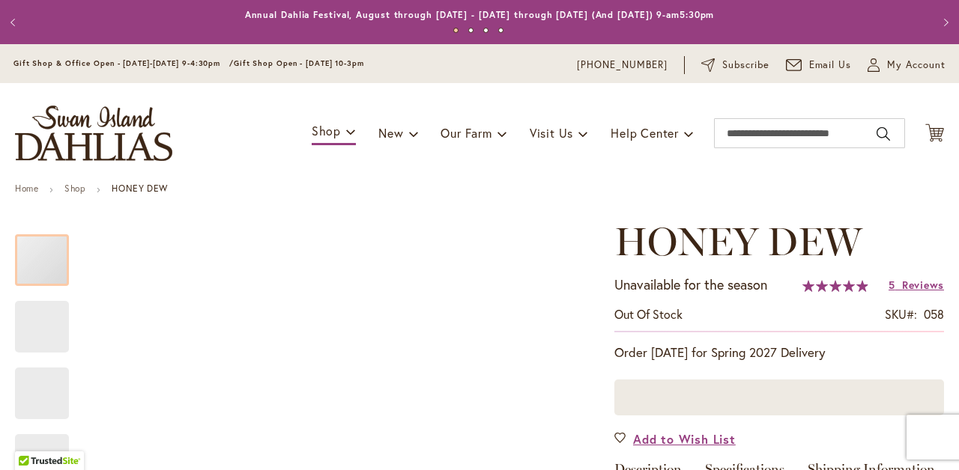
type input "*"
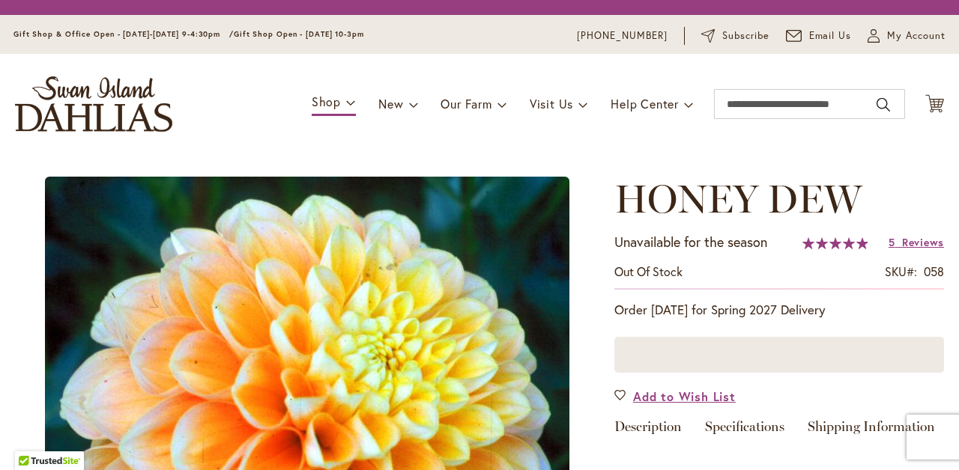
scroll to position [599, 0]
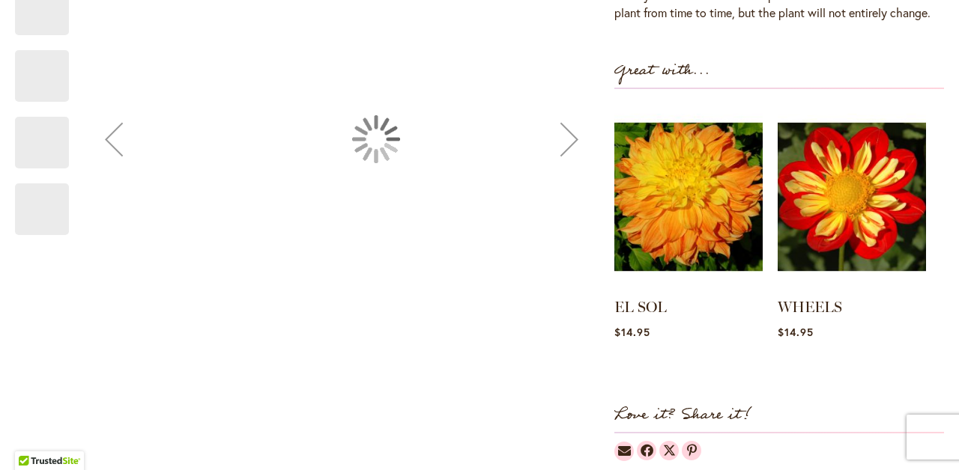
type input "*"
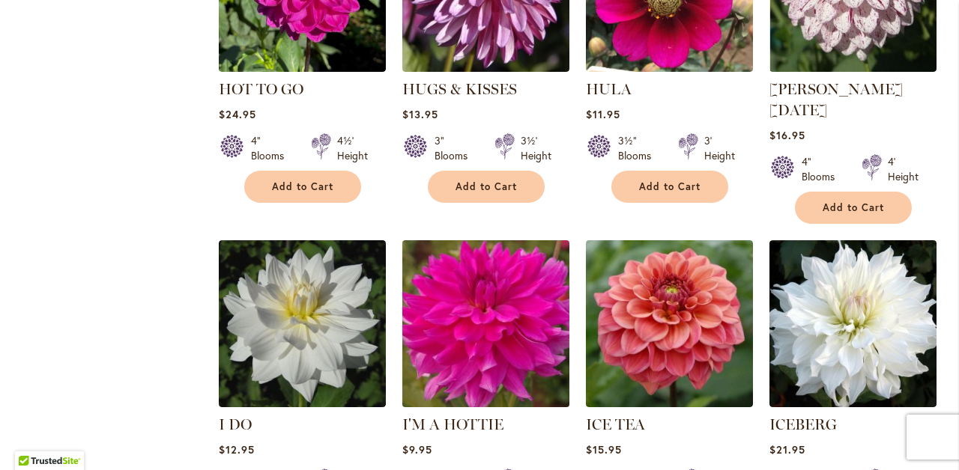
scroll to position [5057, 0]
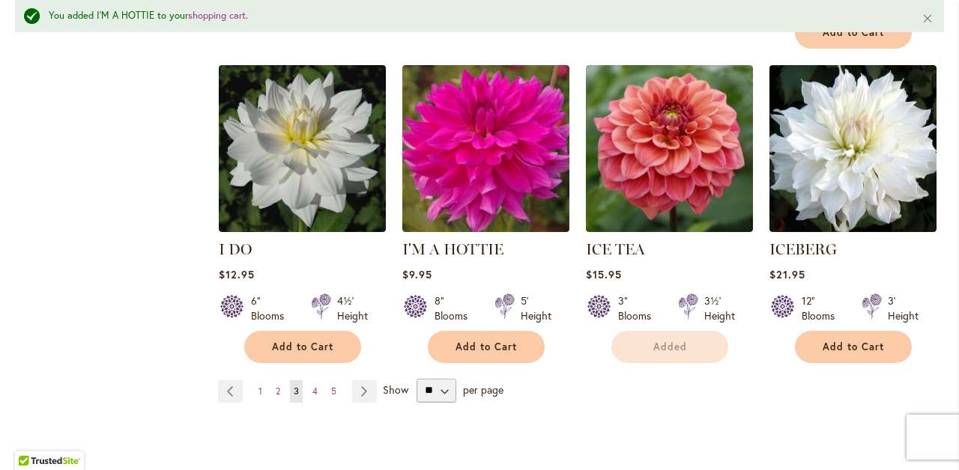
scroll to position [5271, 0]
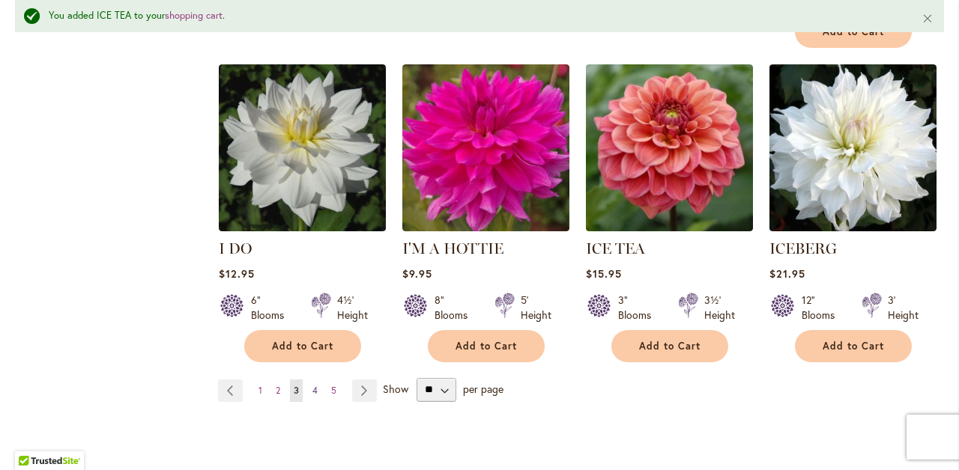
click at [315, 385] on span "4" at bounding box center [314, 390] width 5 height 11
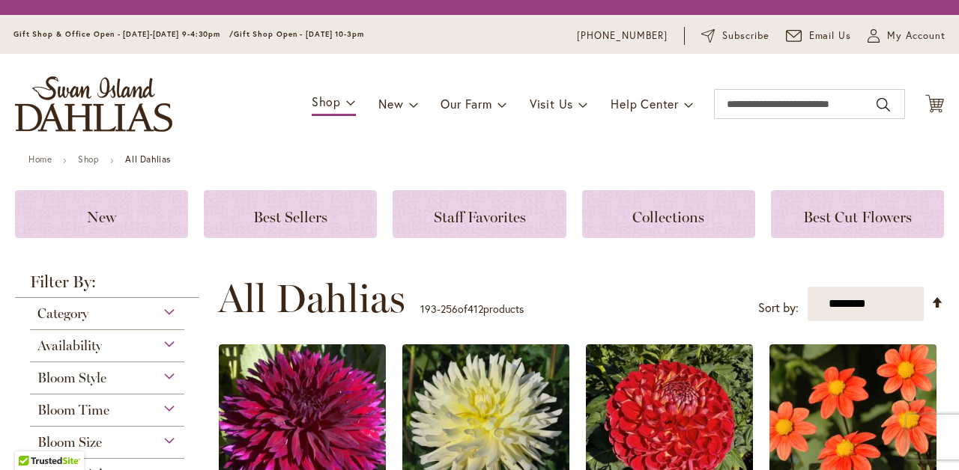
scroll to position [362, 0]
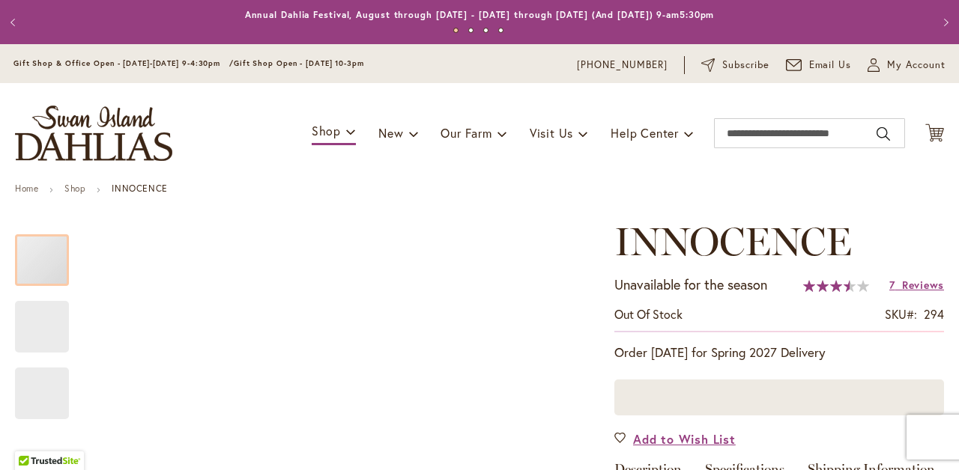
type input "*"
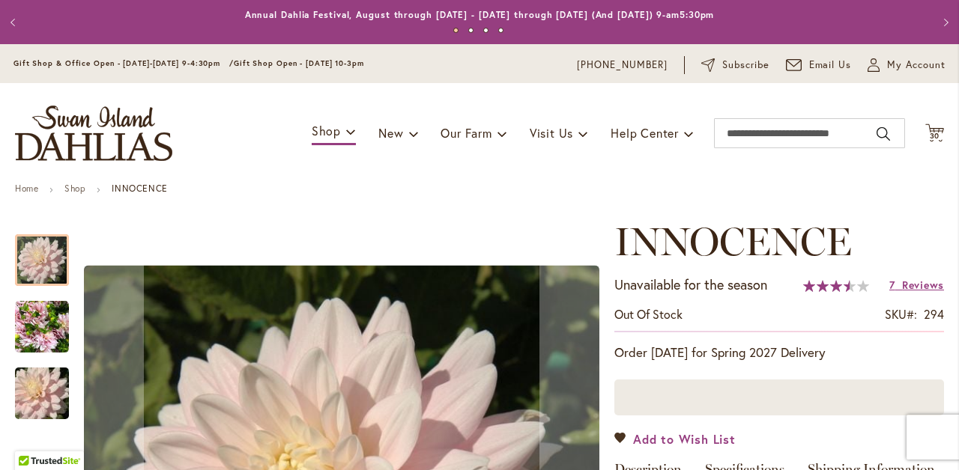
click at [671, 438] on span "Add to Wish List" at bounding box center [684, 439] width 103 height 17
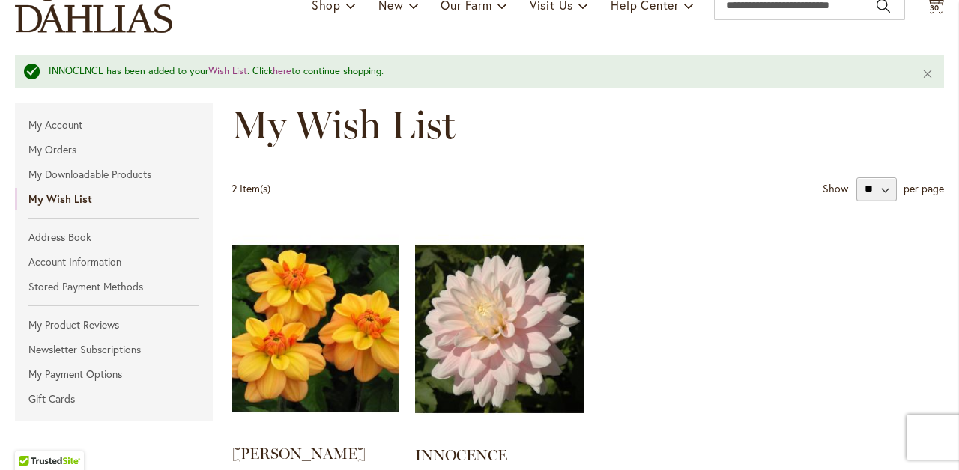
scroll to position [97, 0]
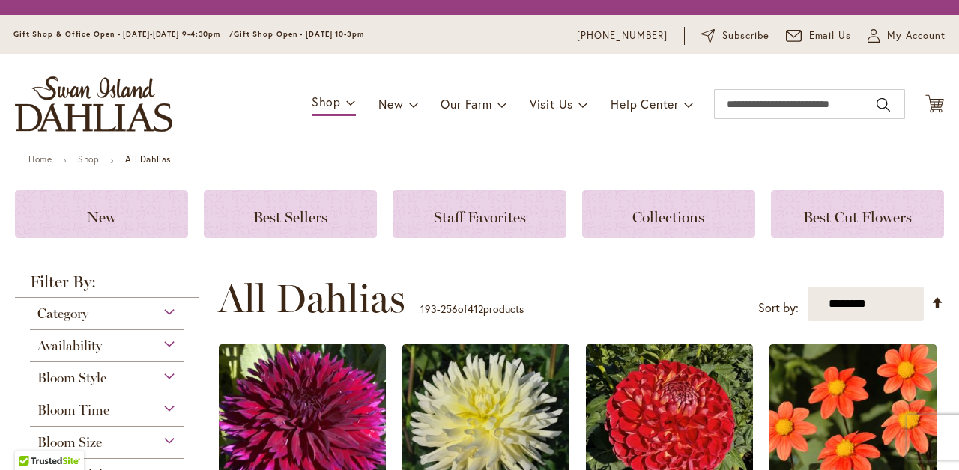
scroll to position [916, 0]
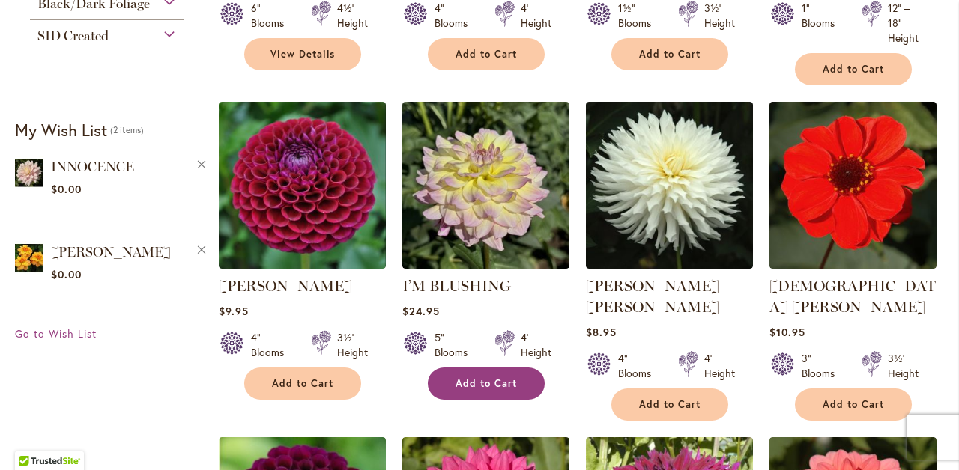
click at [503, 384] on span "Add to Cart" at bounding box center [485, 383] width 61 height 13
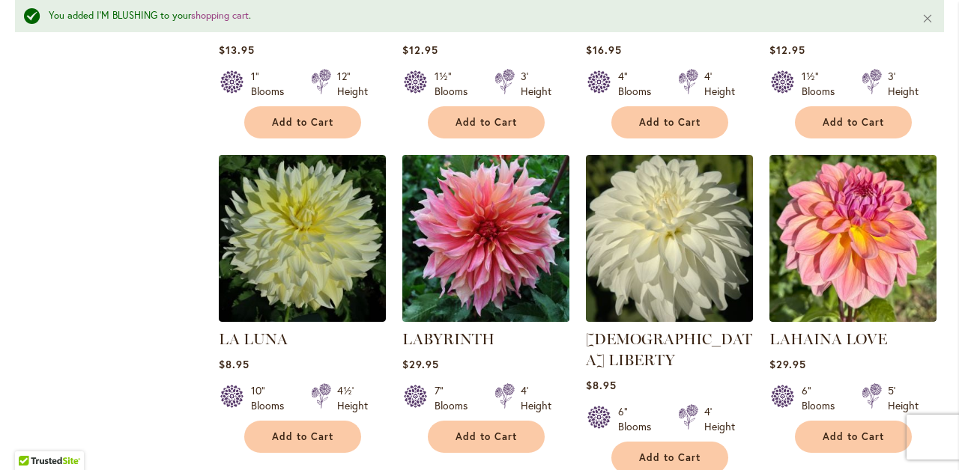
scroll to position [2519, 0]
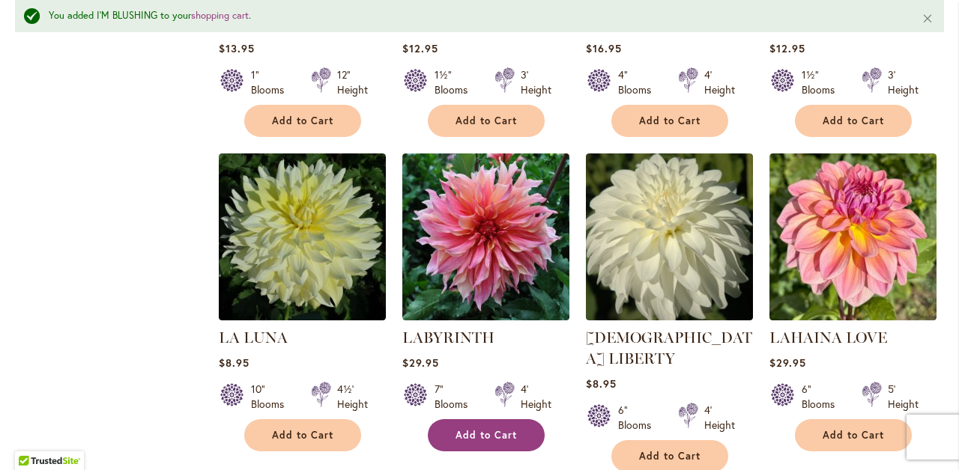
click at [488, 429] on span "Add to Cart" at bounding box center [485, 435] width 61 height 13
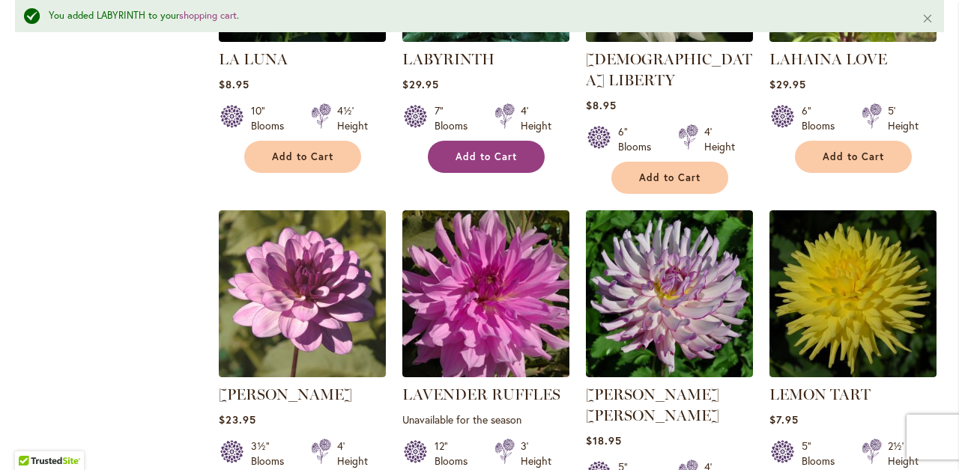
scroll to position [2803, 0]
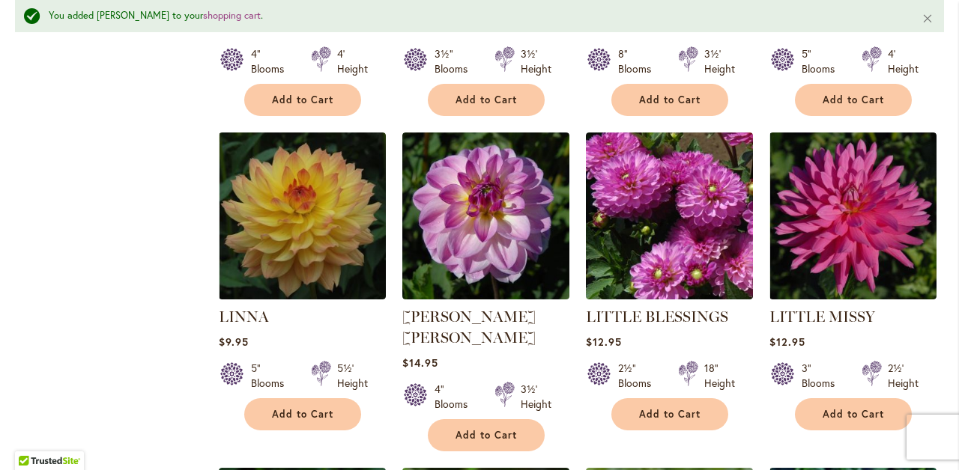
scroll to position [3527, 0]
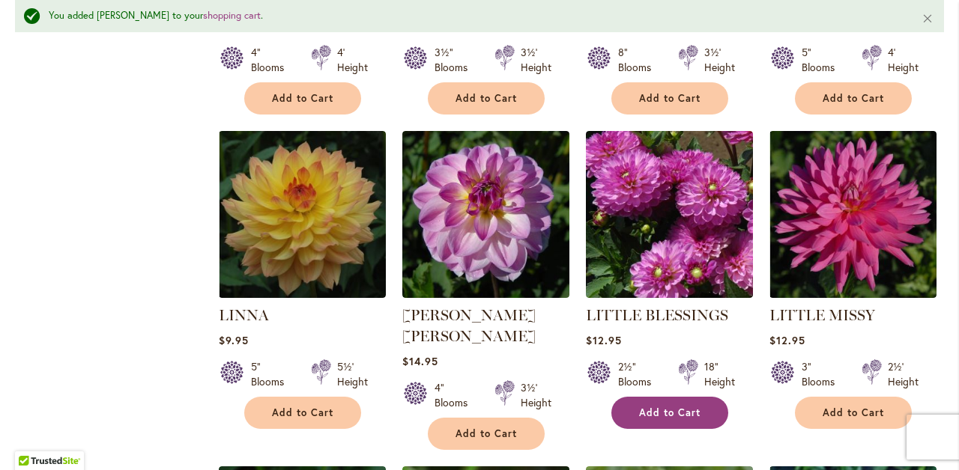
click at [667, 407] on span "Add to Cart" at bounding box center [669, 413] width 61 height 13
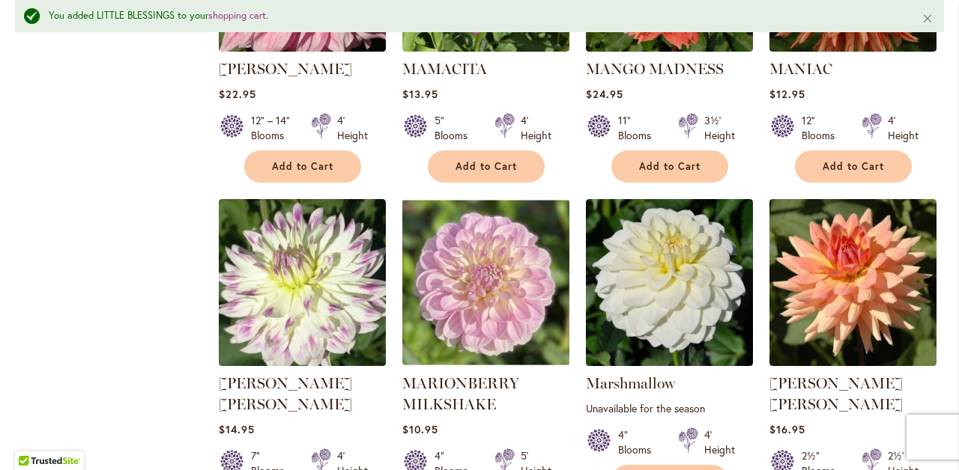
scroll to position [5099, 0]
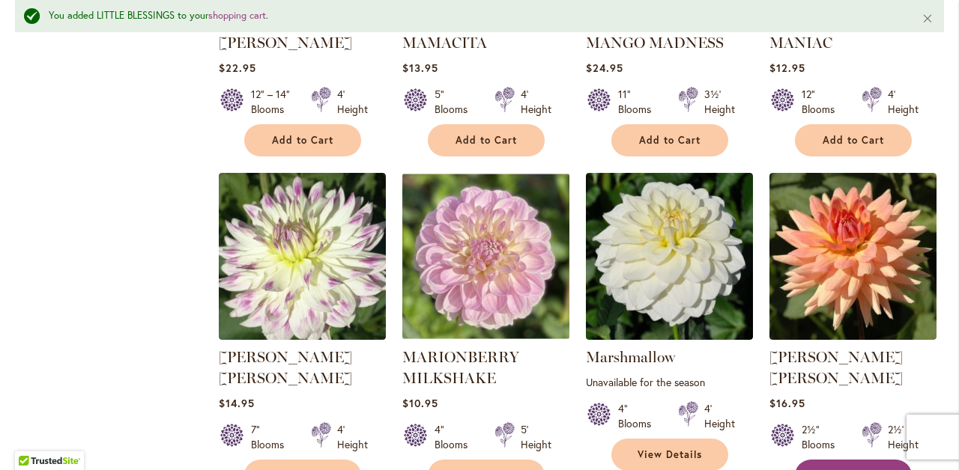
click at [844, 470] on span "Add to Cart" at bounding box center [852, 476] width 61 height 13
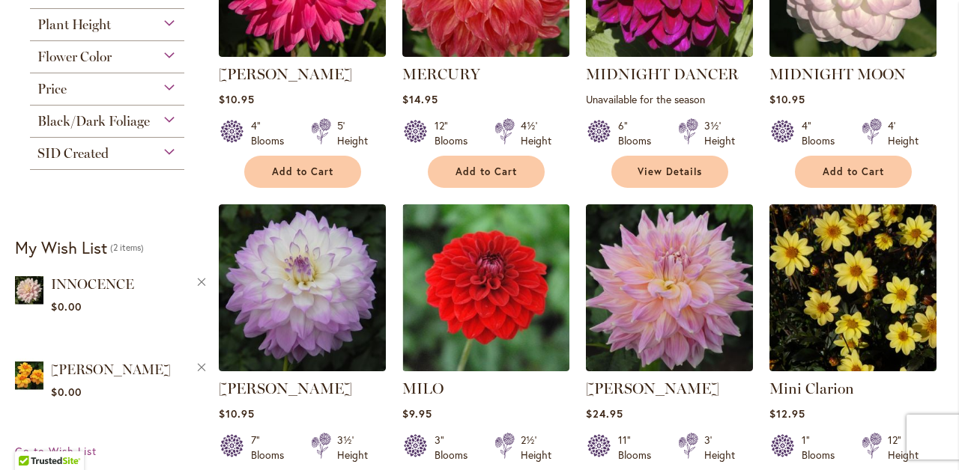
scroll to position [1254, 0]
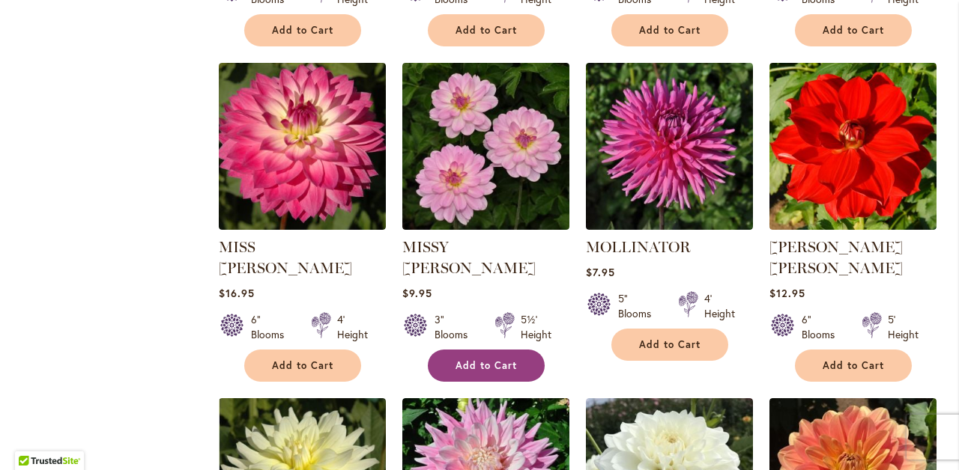
click at [488, 359] on span "Add to Cart" at bounding box center [485, 365] width 61 height 13
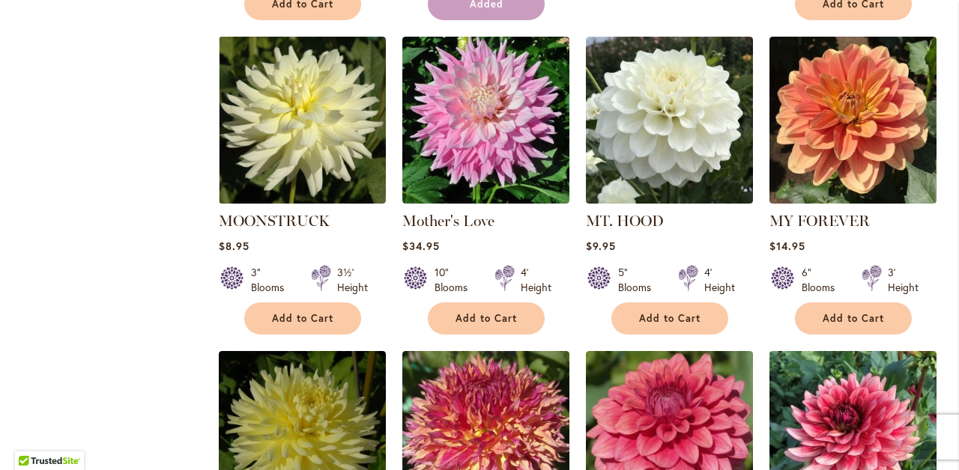
scroll to position [1621, 0]
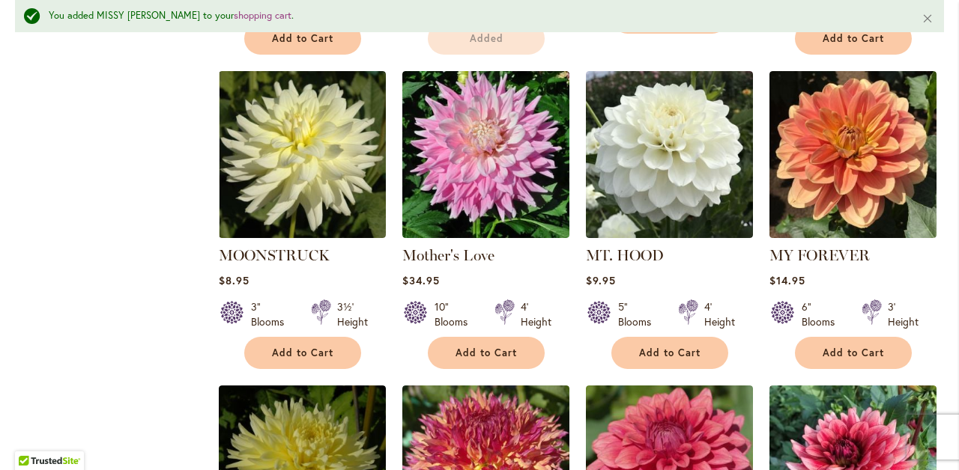
click at [881, 300] on div at bounding box center [871, 315] width 19 height 30
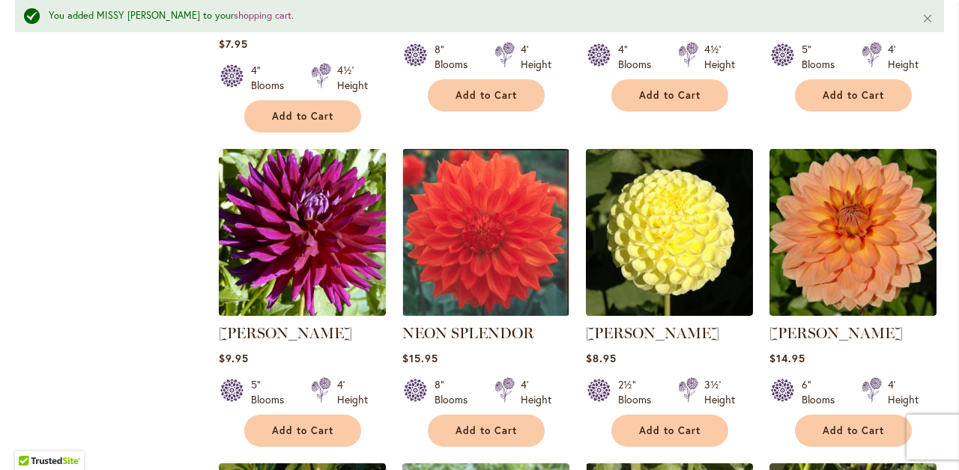
scroll to position [2195, 0]
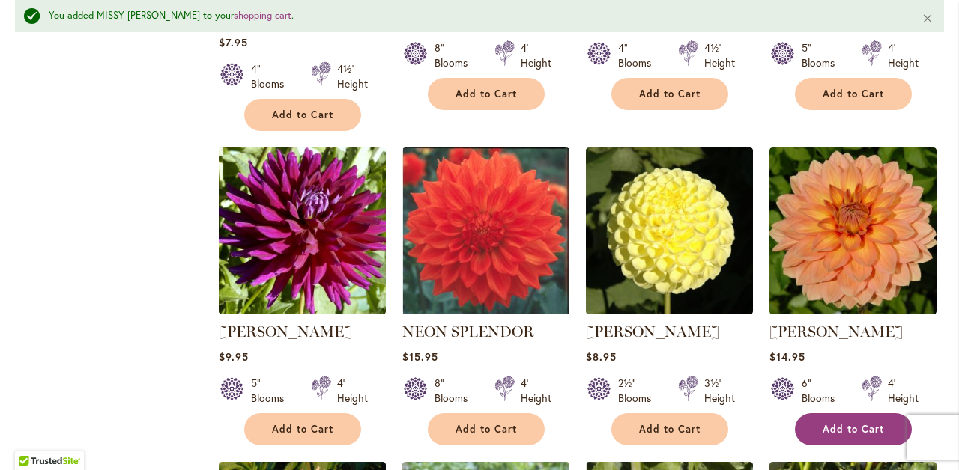
click at [861, 423] on span "Add to Cart" at bounding box center [852, 429] width 61 height 13
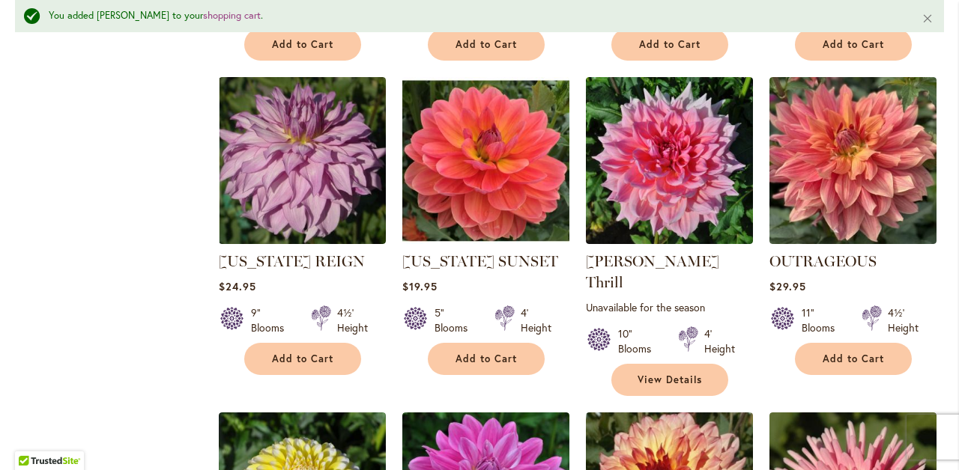
scroll to position [3210, 0]
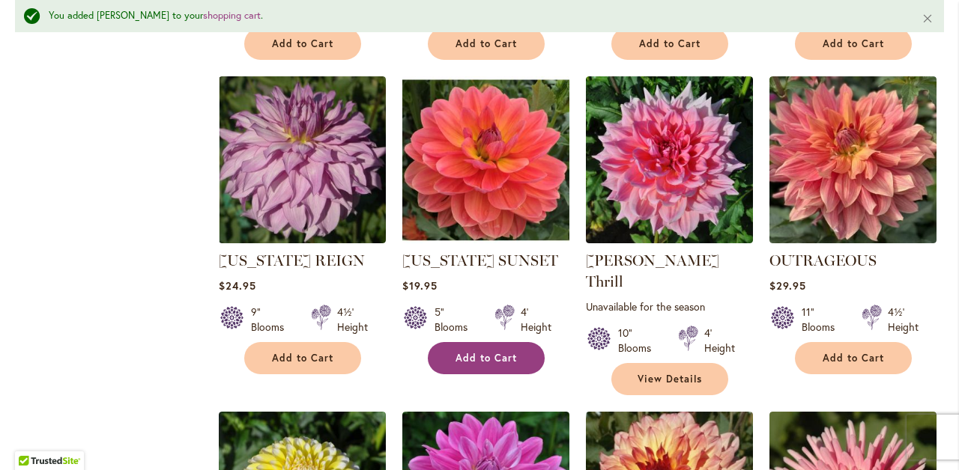
click at [473, 352] on span "Add to Cart" at bounding box center [485, 358] width 61 height 13
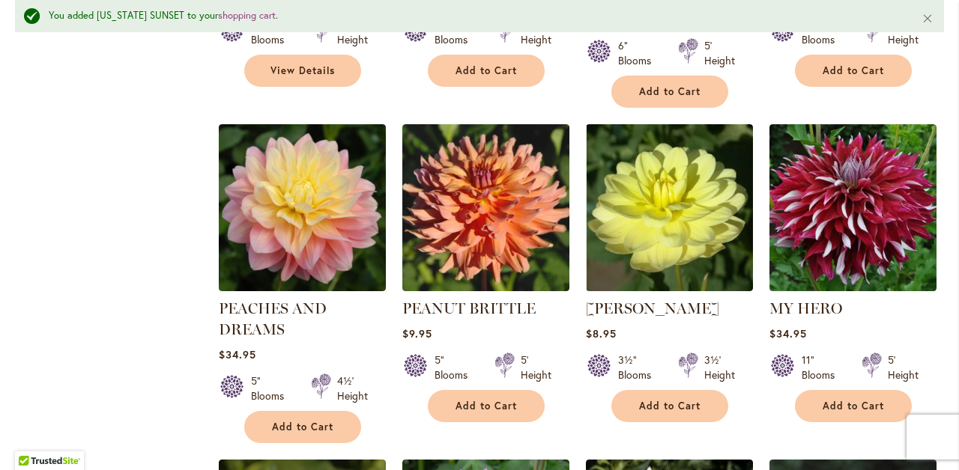
scroll to position [4146, 0]
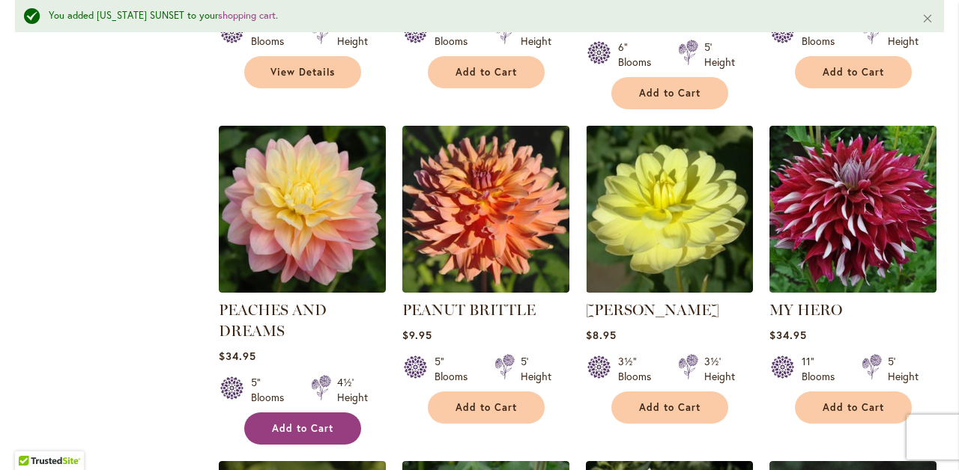
click at [306, 422] on span "Add to Cart" at bounding box center [302, 428] width 61 height 13
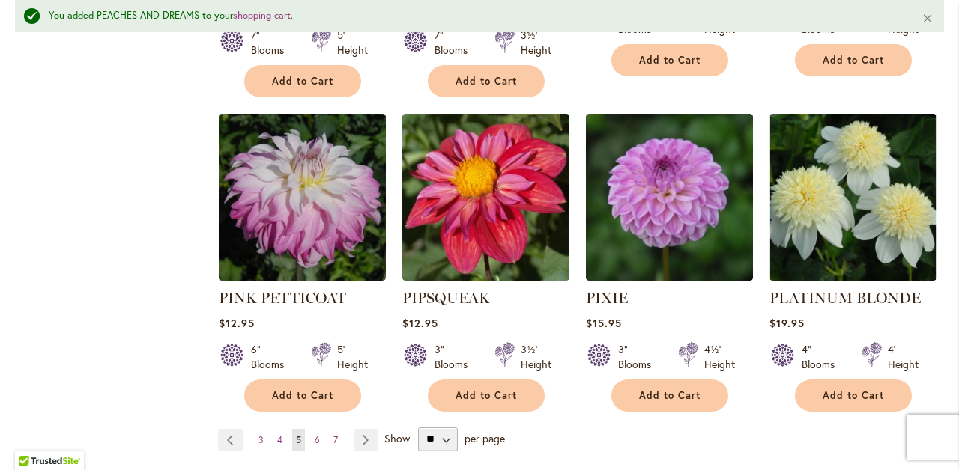
scroll to position [5170, 0]
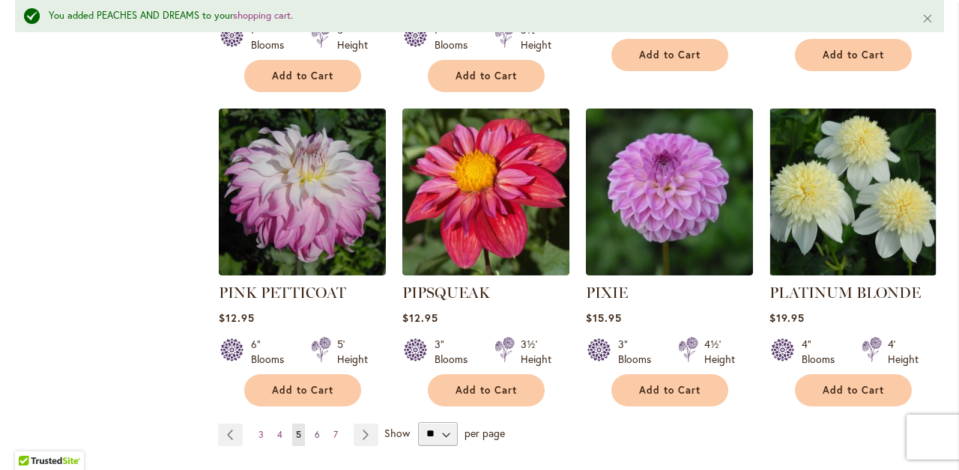
click at [315, 429] on span "6" at bounding box center [317, 434] width 5 height 11
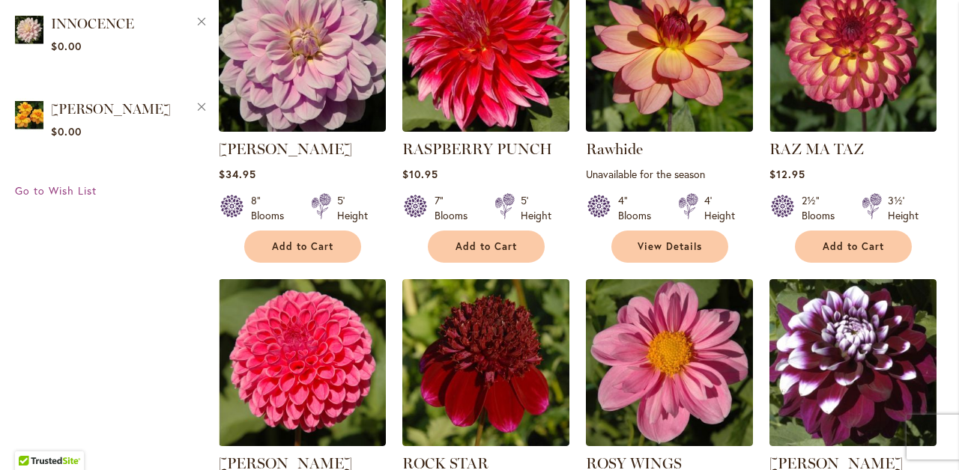
scroll to position [1063, 0]
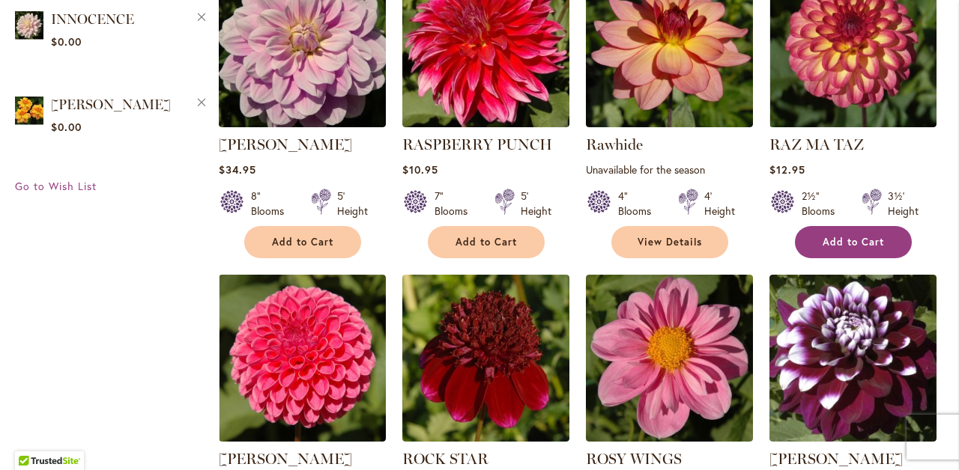
click at [878, 240] on span "Add to Cart" at bounding box center [852, 242] width 61 height 13
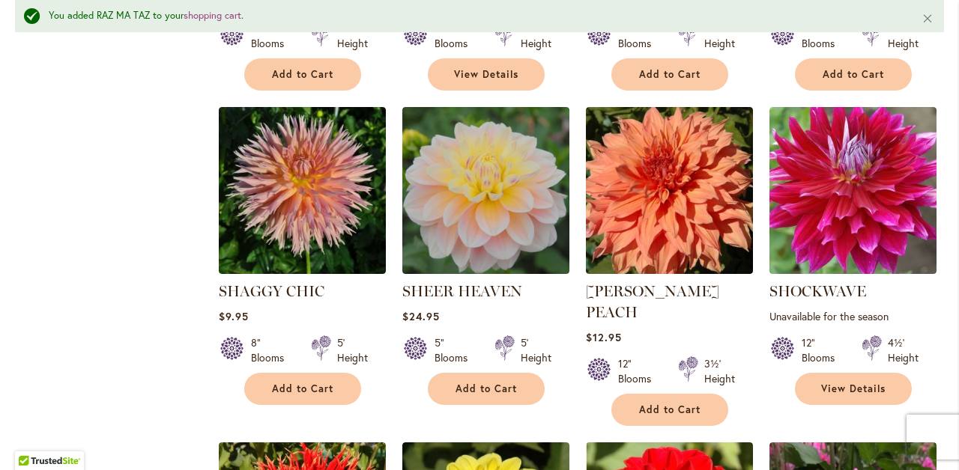
scroll to position [1901, 0]
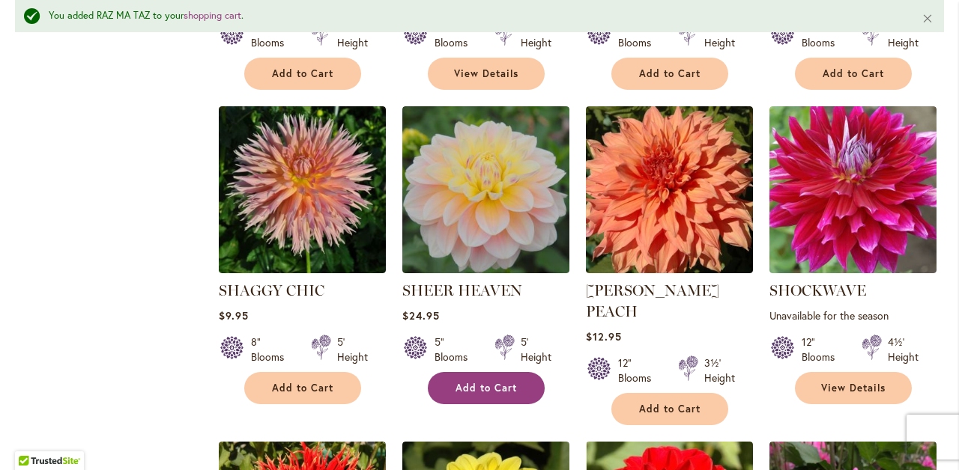
click at [466, 379] on button "Add to Cart" at bounding box center [486, 388] width 117 height 32
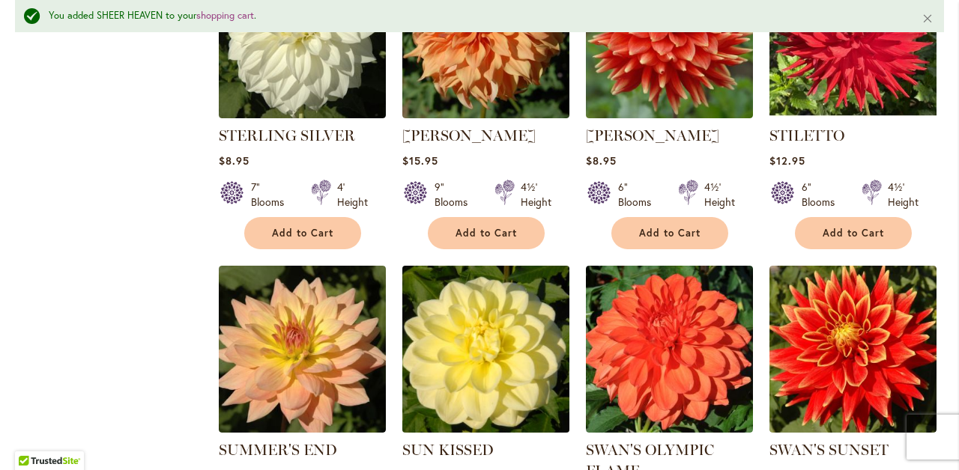
scroll to position [3336, 0]
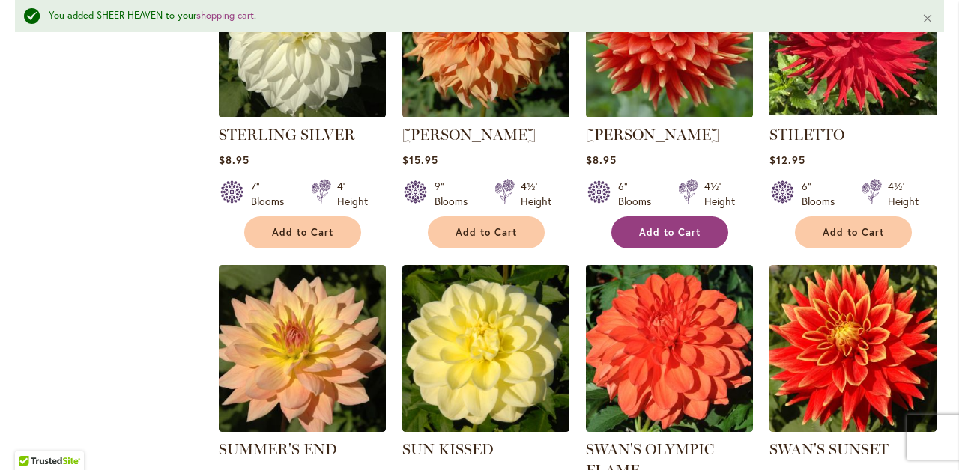
click at [667, 226] on span "Add to Cart" at bounding box center [669, 232] width 61 height 13
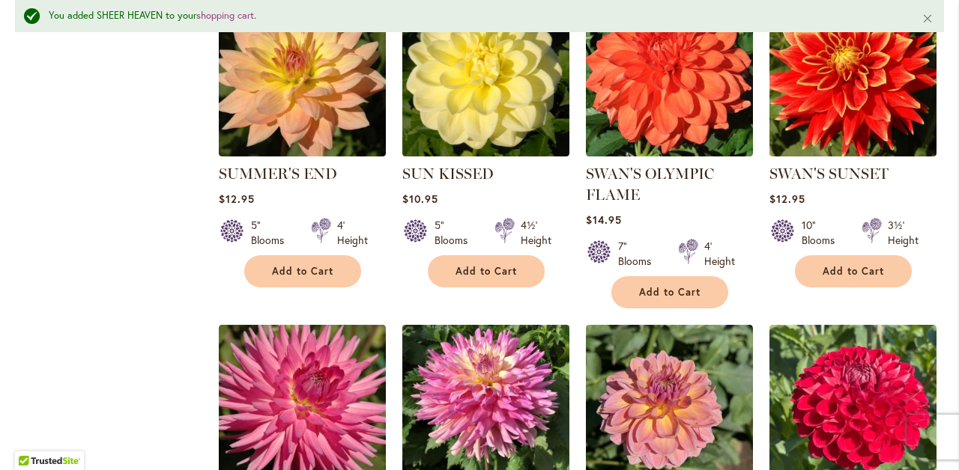
scroll to position [3628, 0]
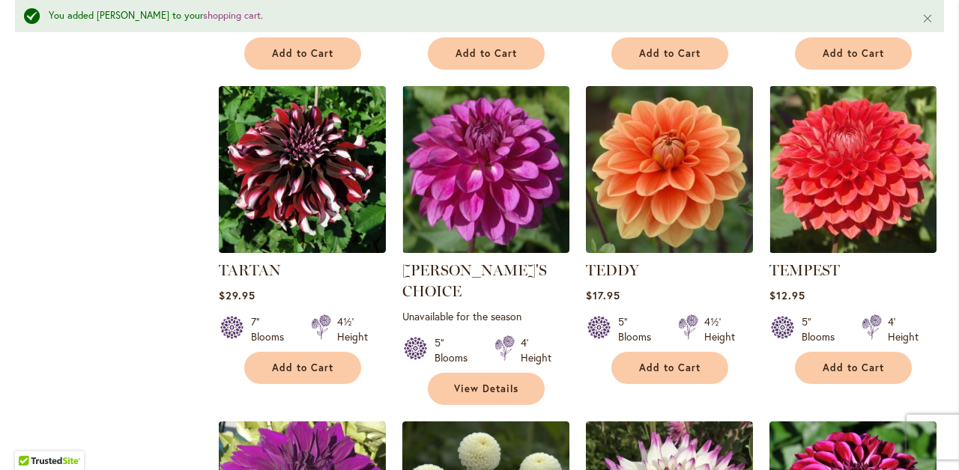
scroll to position [4482, 0]
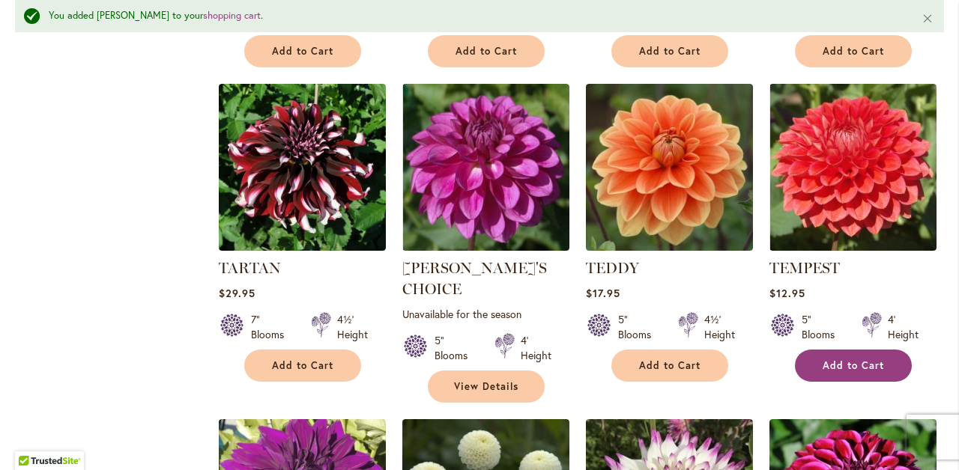
click at [843, 359] on span "Add to Cart" at bounding box center [852, 365] width 61 height 13
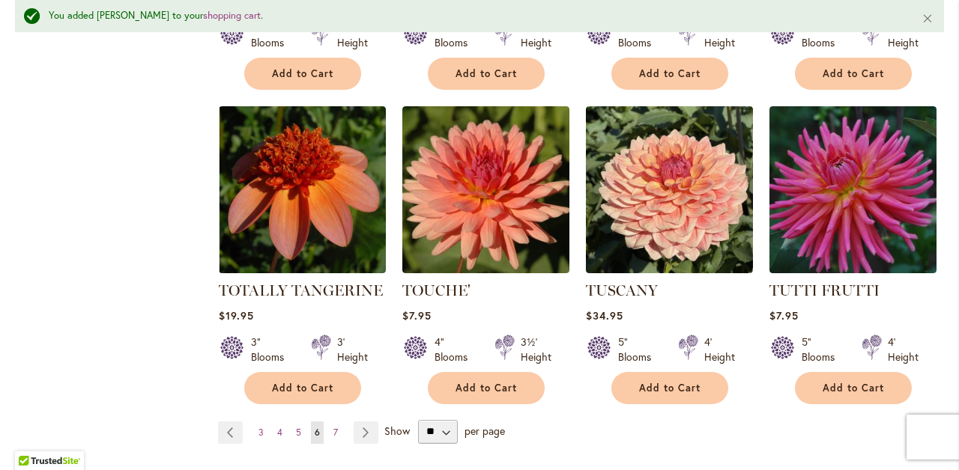
scroll to position [5114, 0]
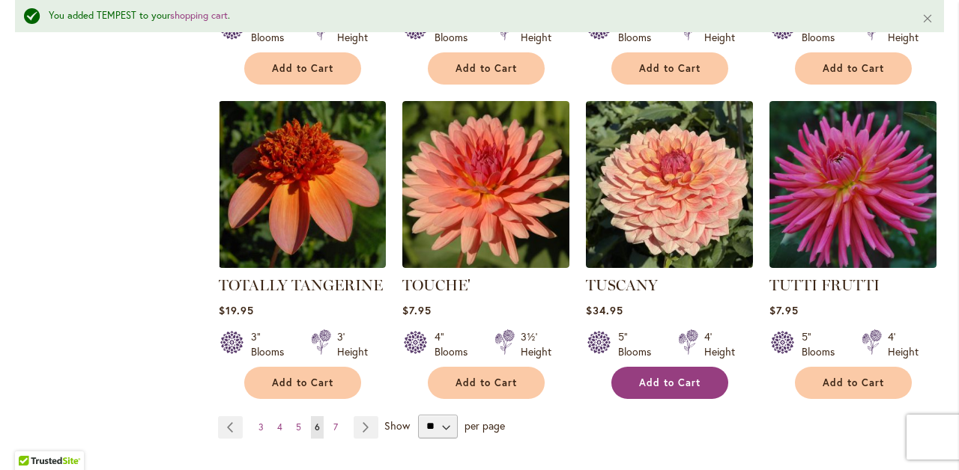
click at [661, 377] on span "Add to Cart" at bounding box center [669, 383] width 61 height 13
click at [333, 422] on span "7" at bounding box center [335, 427] width 4 height 11
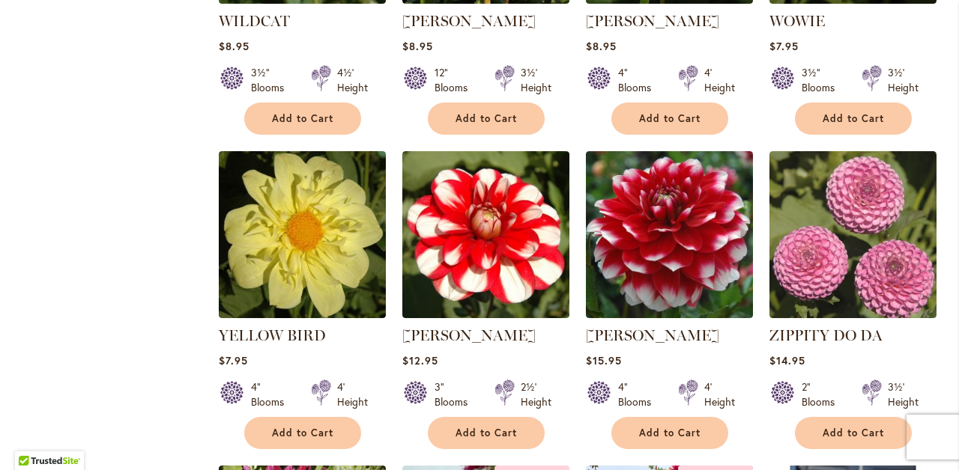
scroll to position [1812, 0]
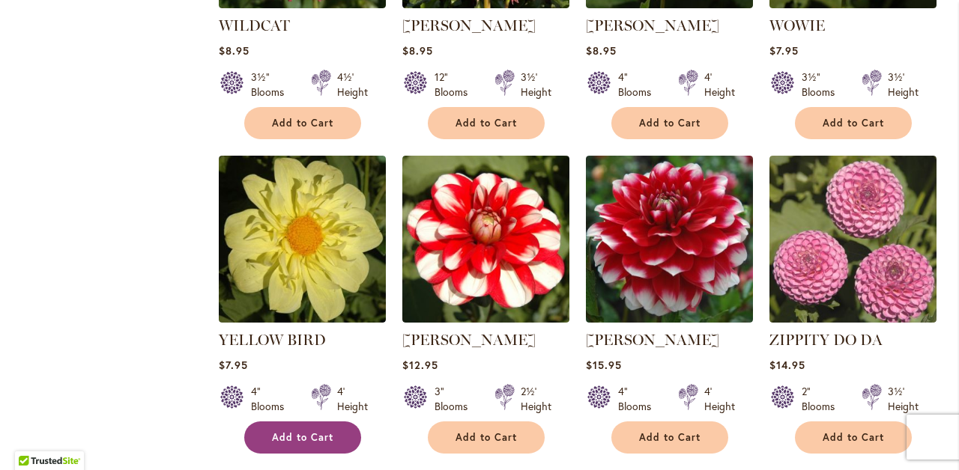
click at [322, 431] on span "Add to Cart" at bounding box center [302, 437] width 61 height 13
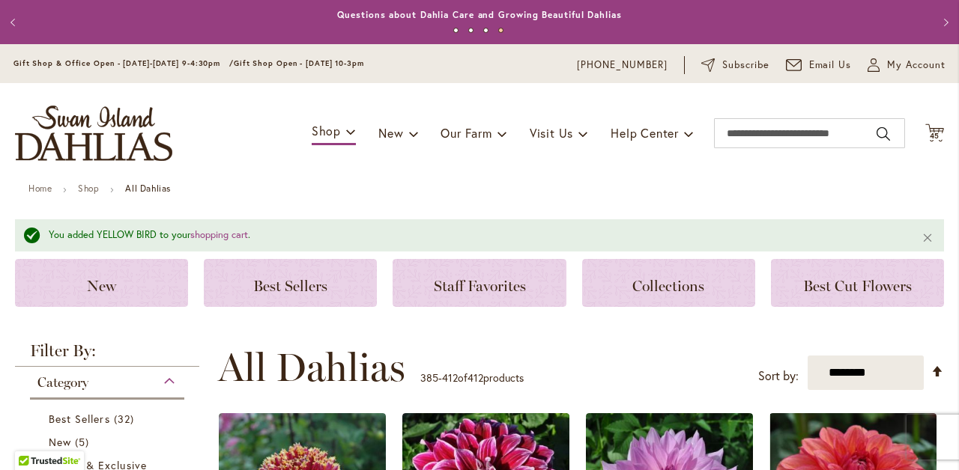
scroll to position [0, 0]
click at [934, 136] on span "45" at bounding box center [934, 136] width 10 height 10
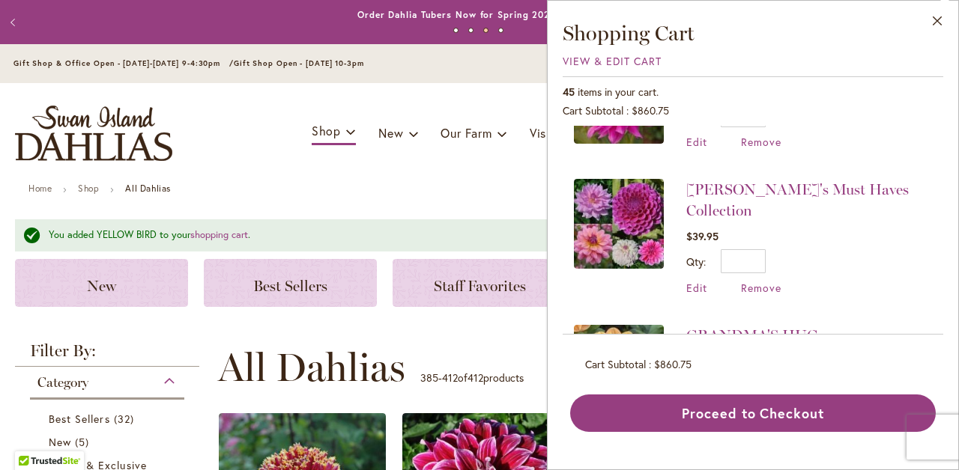
scroll to position [2107, 0]
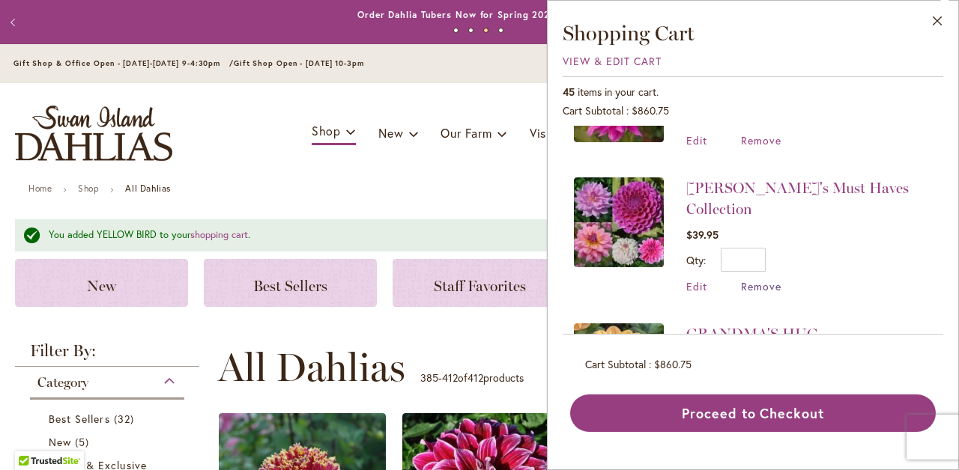
click at [756, 279] on span "Remove" at bounding box center [761, 286] width 40 height 14
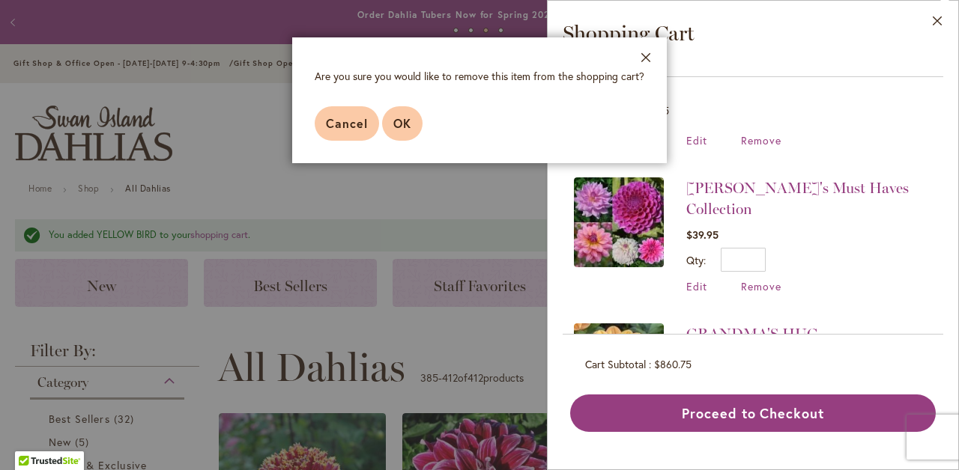
click at [404, 126] on span "OK" at bounding box center [402, 123] width 18 height 16
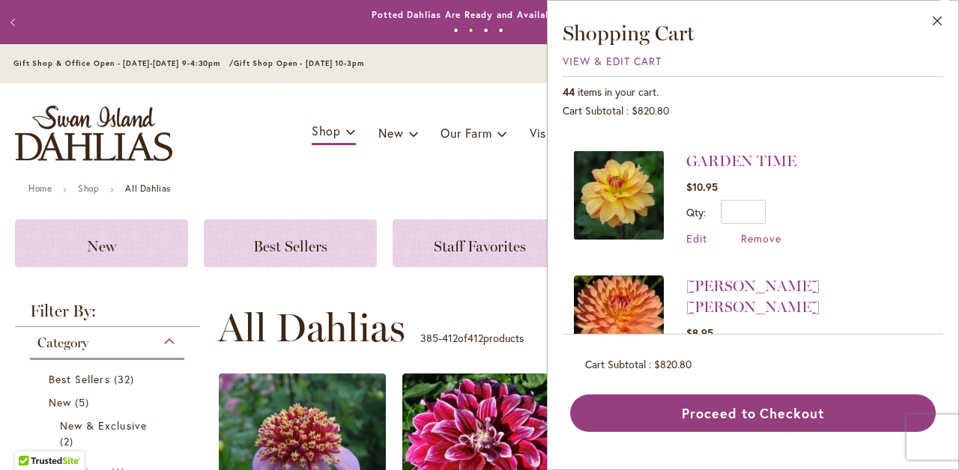
scroll to position [2267, 0]
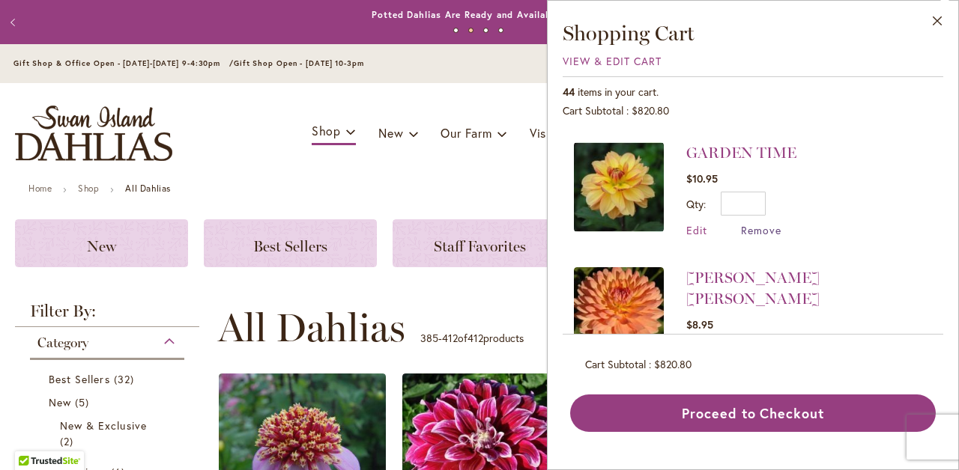
click at [763, 223] on span "Remove" at bounding box center [761, 230] width 40 height 14
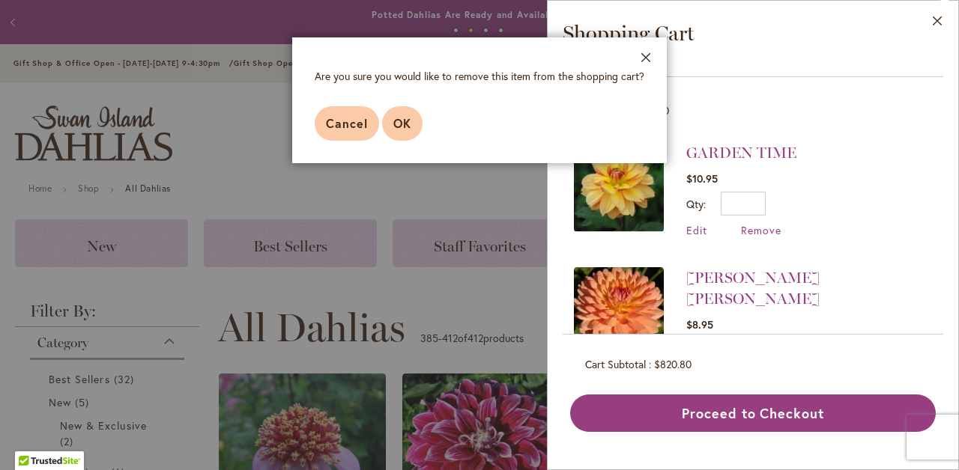
click at [404, 127] on span "OK" at bounding box center [402, 123] width 18 height 16
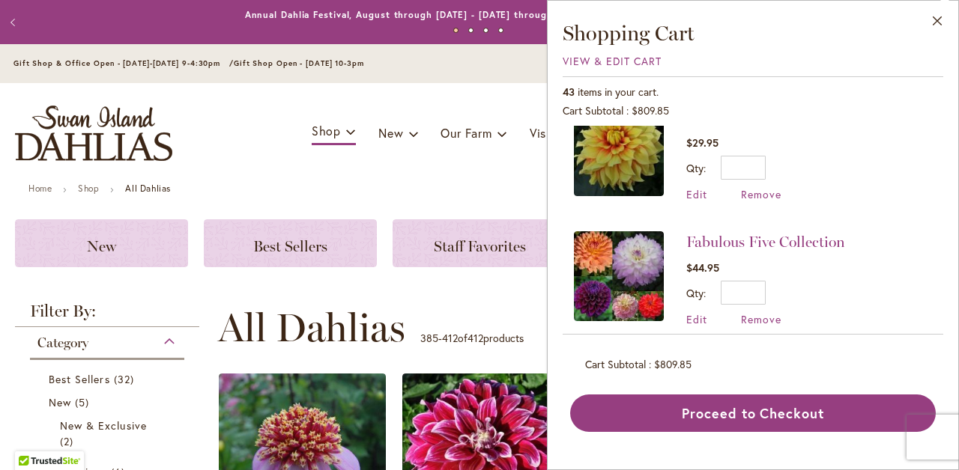
scroll to position [2701, 0]
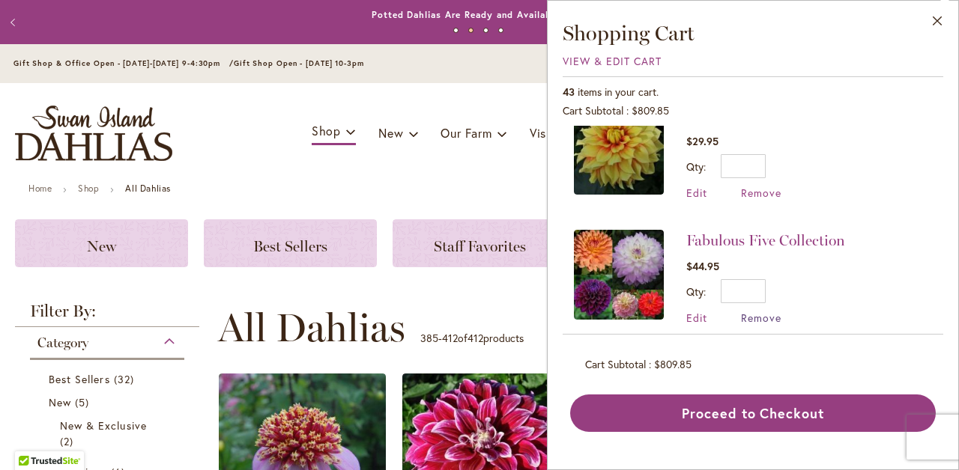
click at [764, 311] on span "Remove" at bounding box center [761, 318] width 40 height 14
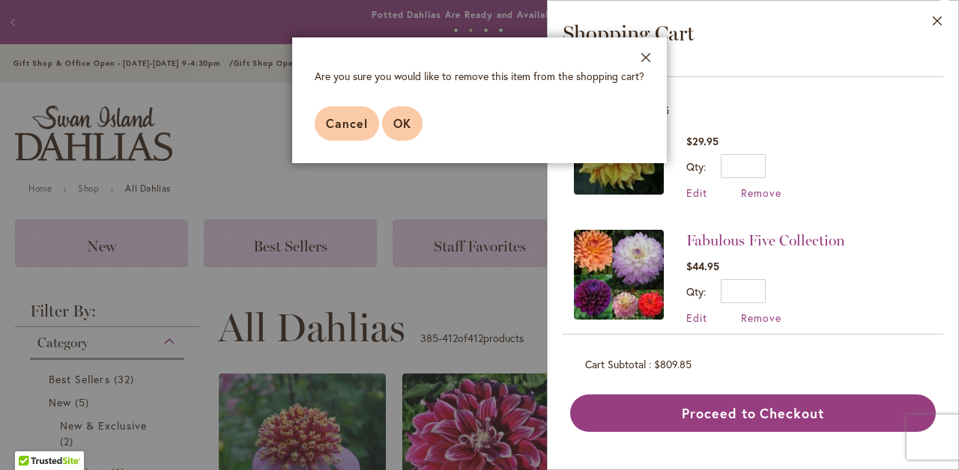
click at [410, 126] on span "OK" at bounding box center [402, 123] width 18 height 16
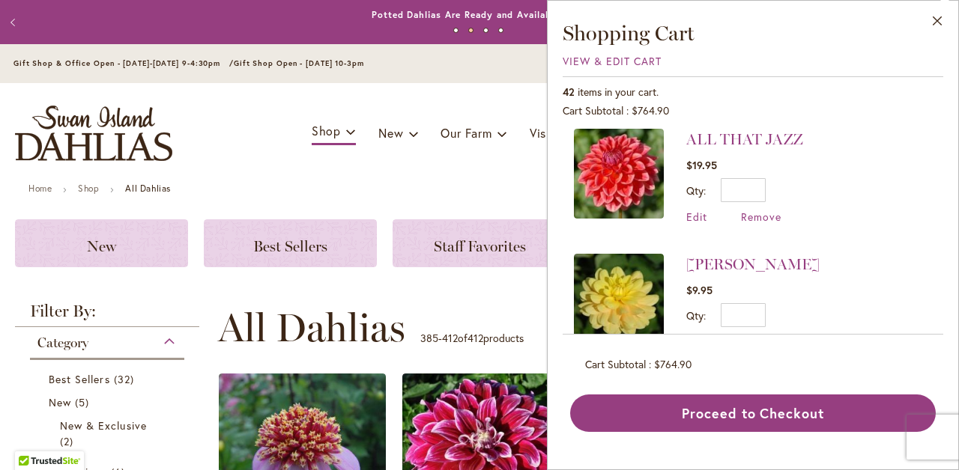
scroll to position [5052, 0]
click at [940, 22] on button "Close" at bounding box center [937, 24] width 41 height 47
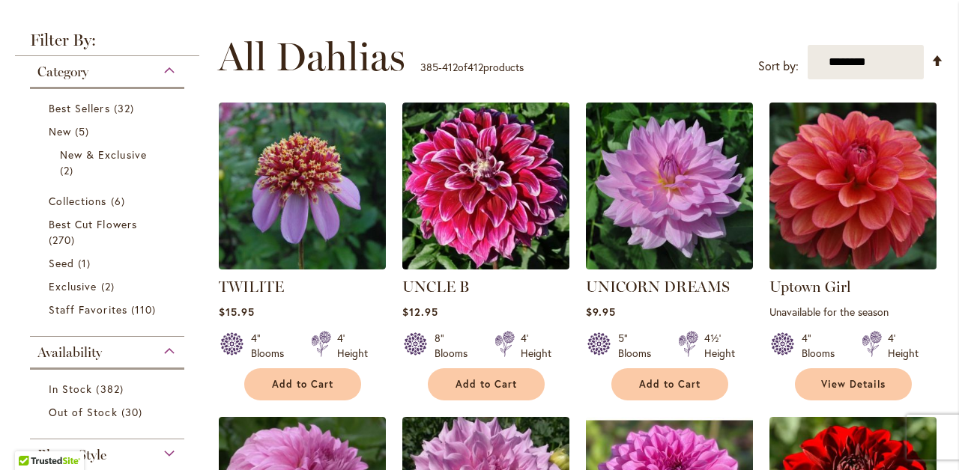
scroll to position [295, 0]
